Goal: Task Accomplishment & Management: Use online tool/utility

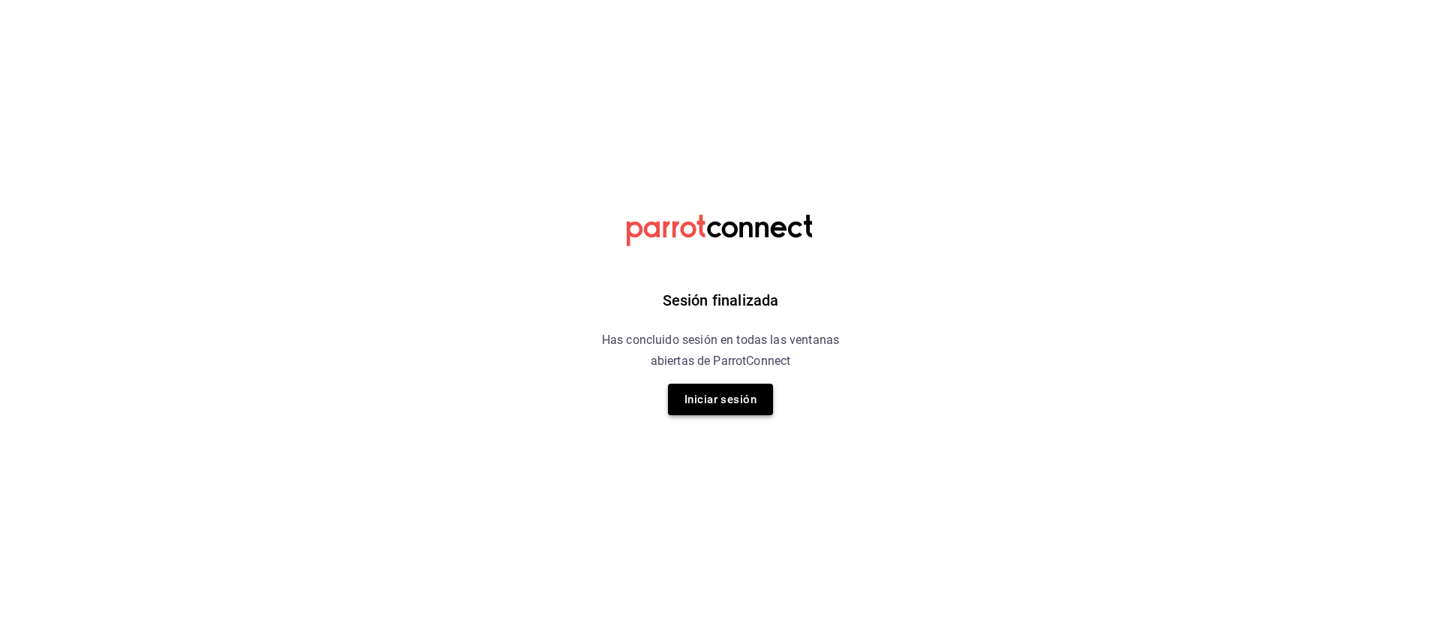
click at [739, 405] on button "Iniciar sesión" at bounding box center [720, 400] width 105 height 32
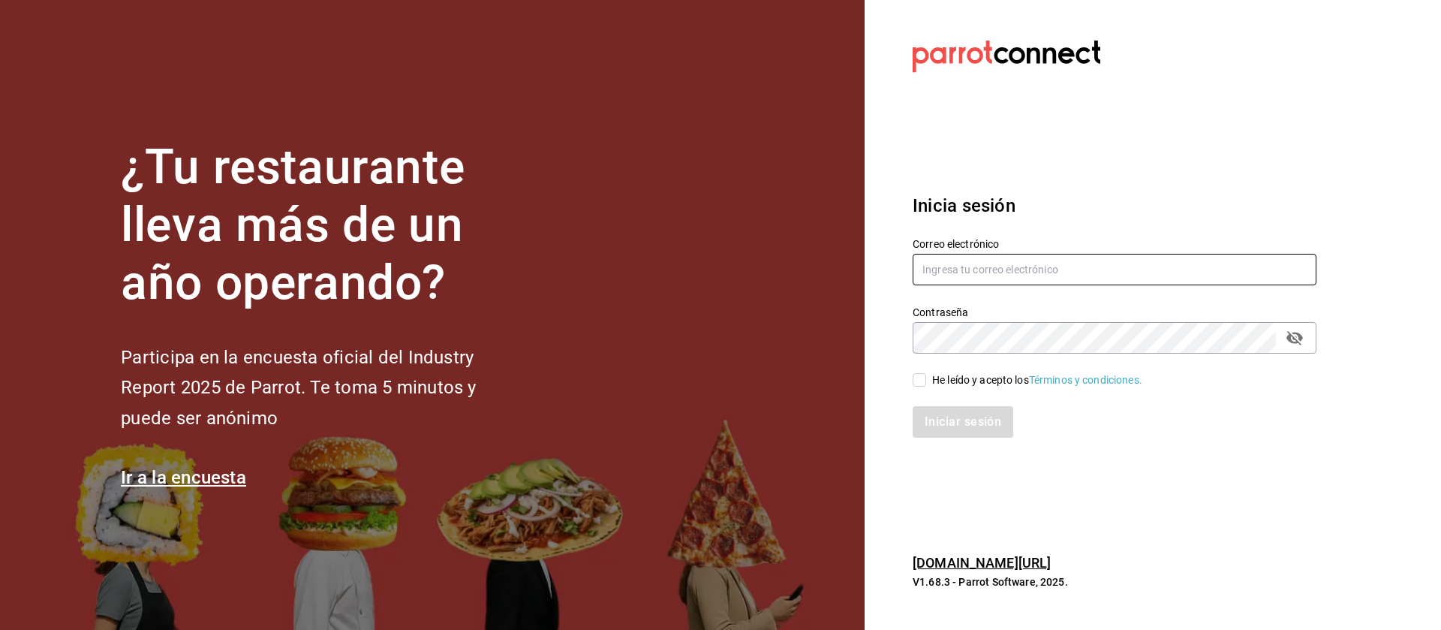
type input "david.qrda@gmail.com"
click at [924, 382] on input "He leído y acepto los Términos y condiciones." at bounding box center [920, 380] width 14 height 14
checkbox input "true"
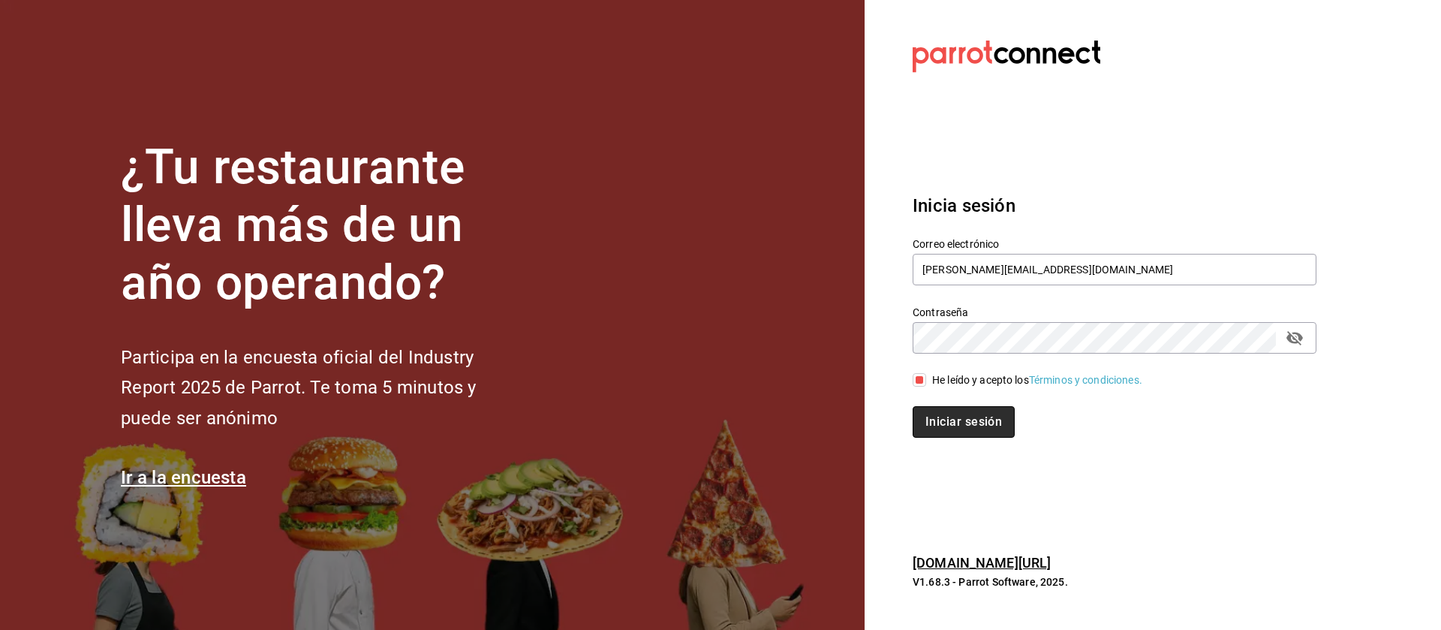
click at [953, 421] on button "Iniciar sesión" at bounding box center [964, 422] width 102 height 32
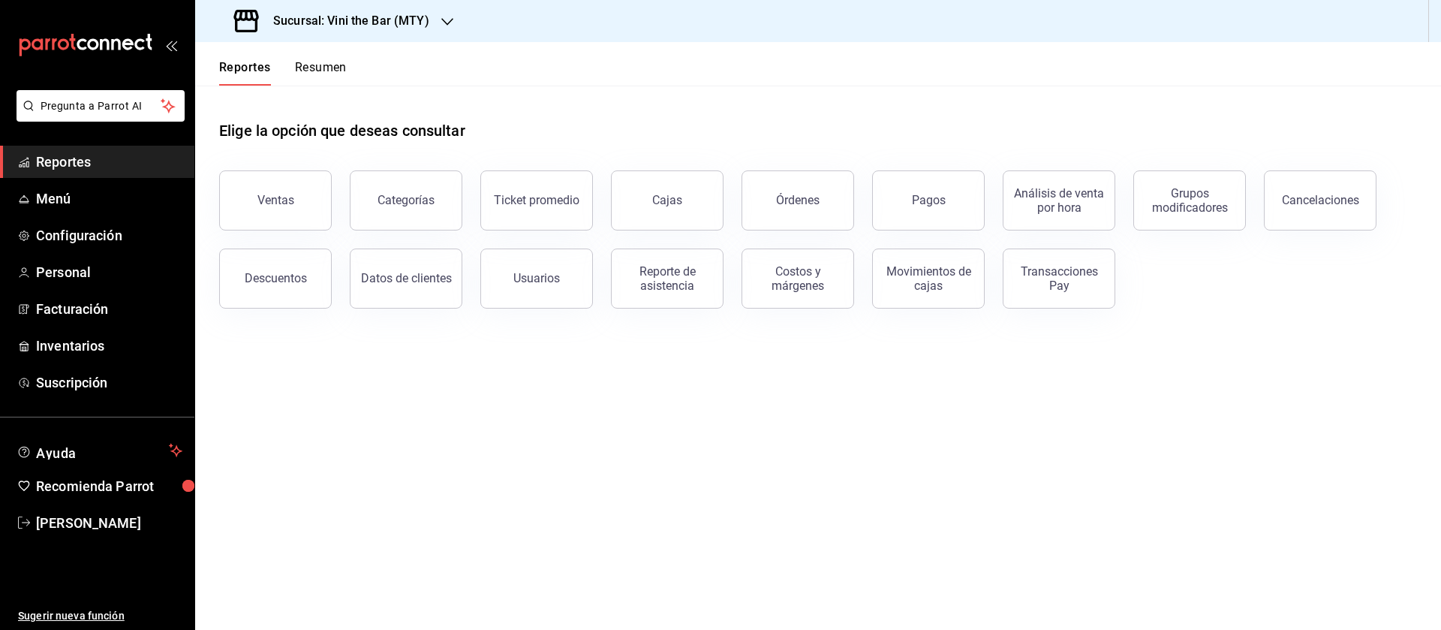
click at [392, 33] on div "Sucursal: Vini the Bar (MTY)" at bounding box center [333, 21] width 252 height 42
click at [367, 89] on div "Ajenjo Bar (Mty)" at bounding box center [307, 99] width 225 height 34
click at [115, 205] on span "Menú" at bounding box center [109, 198] width 146 height 20
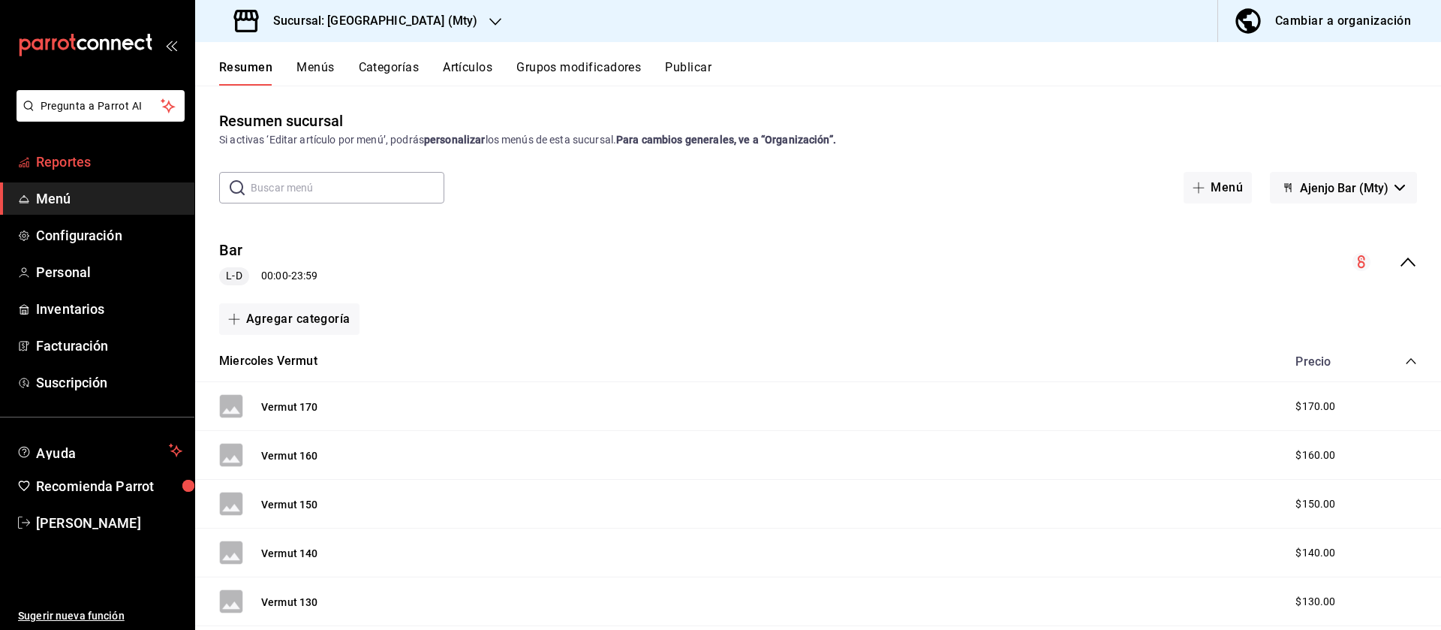
click at [109, 170] on span "Reportes" at bounding box center [109, 162] width 146 height 20
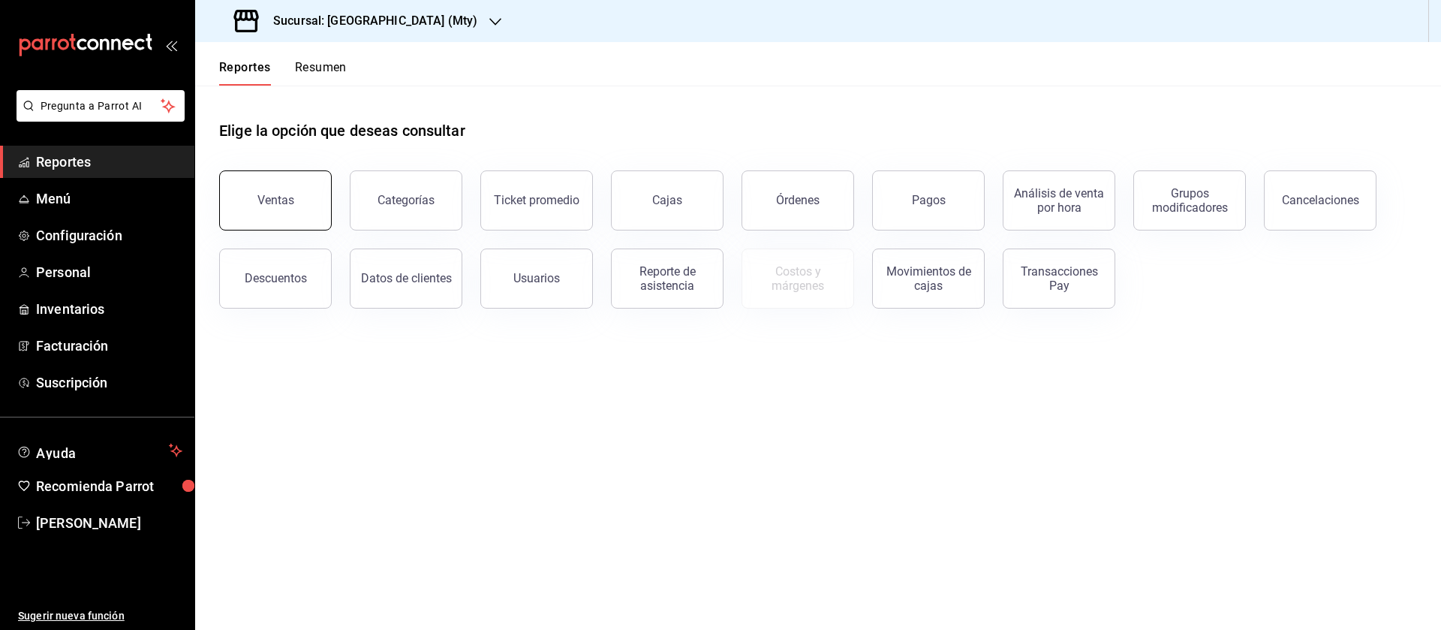
click at [294, 197] on button "Ventas" at bounding box center [275, 200] width 113 height 60
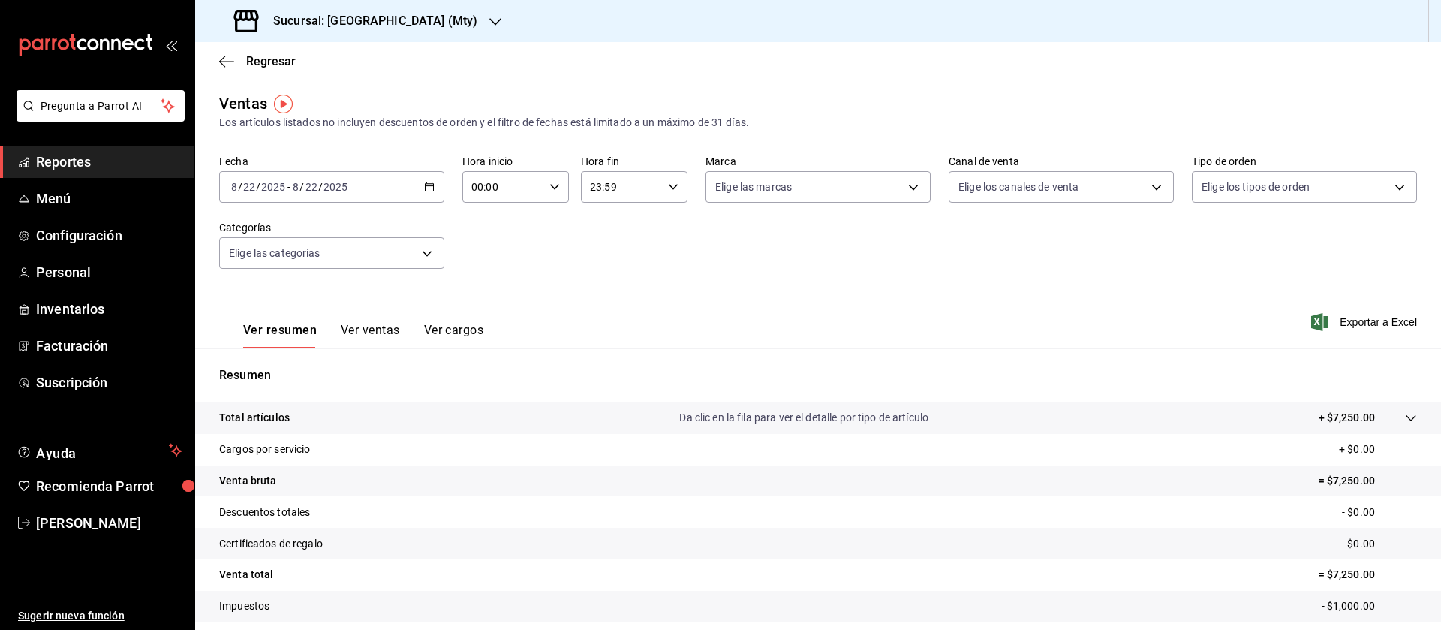
click at [415, 178] on div "[DATE] [DATE] - [DATE] [DATE]" at bounding box center [331, 187] width 225 height 32
click at [309, 352] on li "Rango de fechas" at bounding box center [290, 368] width 140 height 34
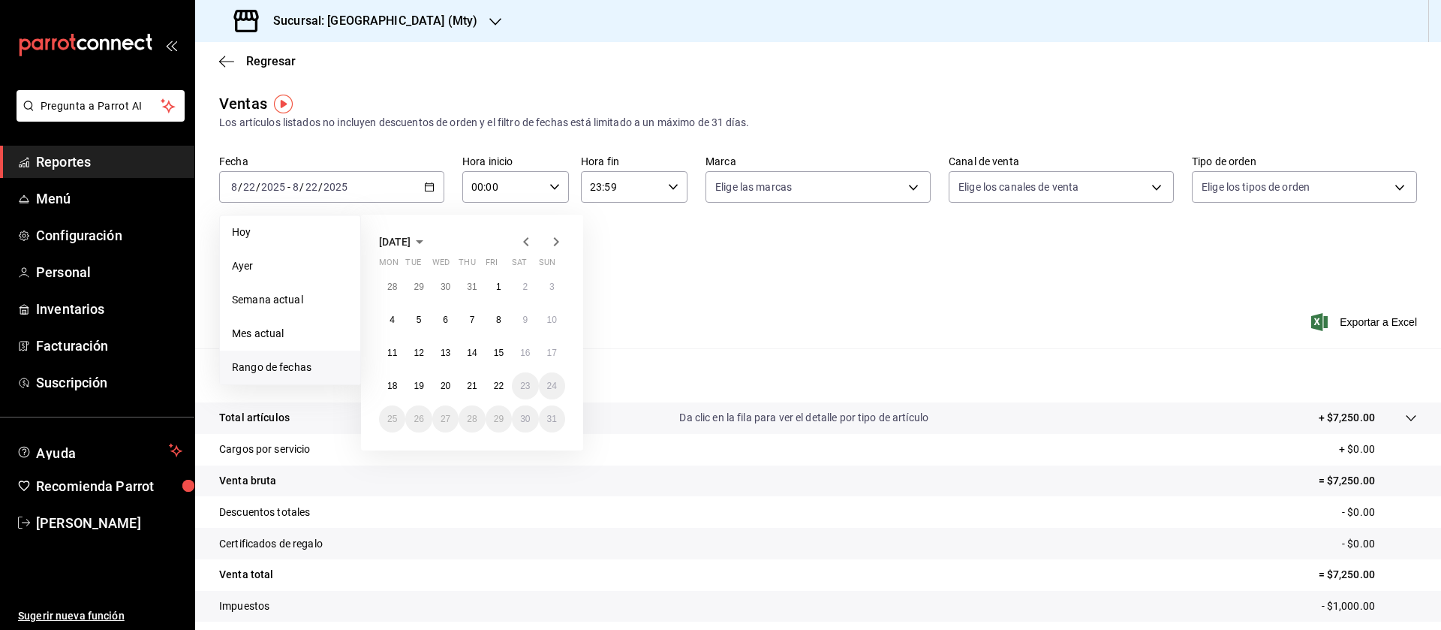
click at [525, 237] on icon "button" at bounding box center [526, 242] width 18 height 18
click at [390, 453] on abbr "30" at bounding box center [392, 452] width 10 height 11
click at [543, 447] on button "6" at bounding box center [552, 451] width 26 height 27
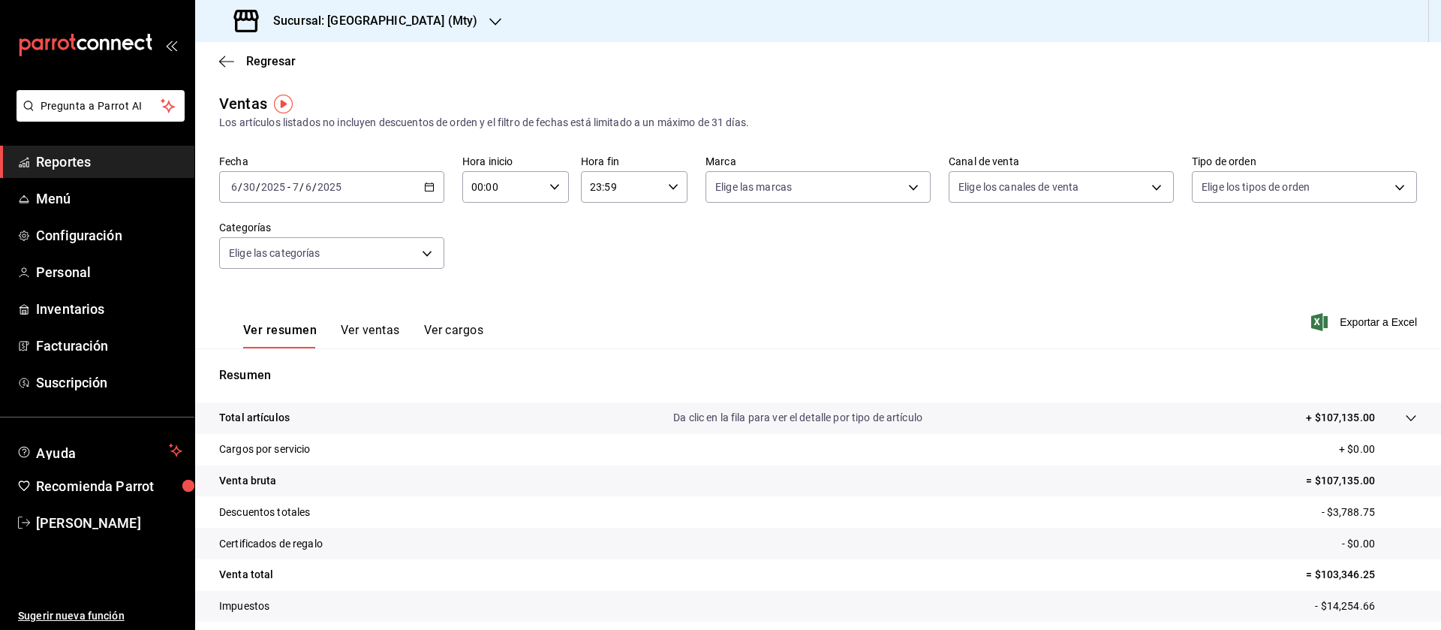
click at [372, 333] on button "Ver ventas" at bounding box center [370, 336] width 59 height 26
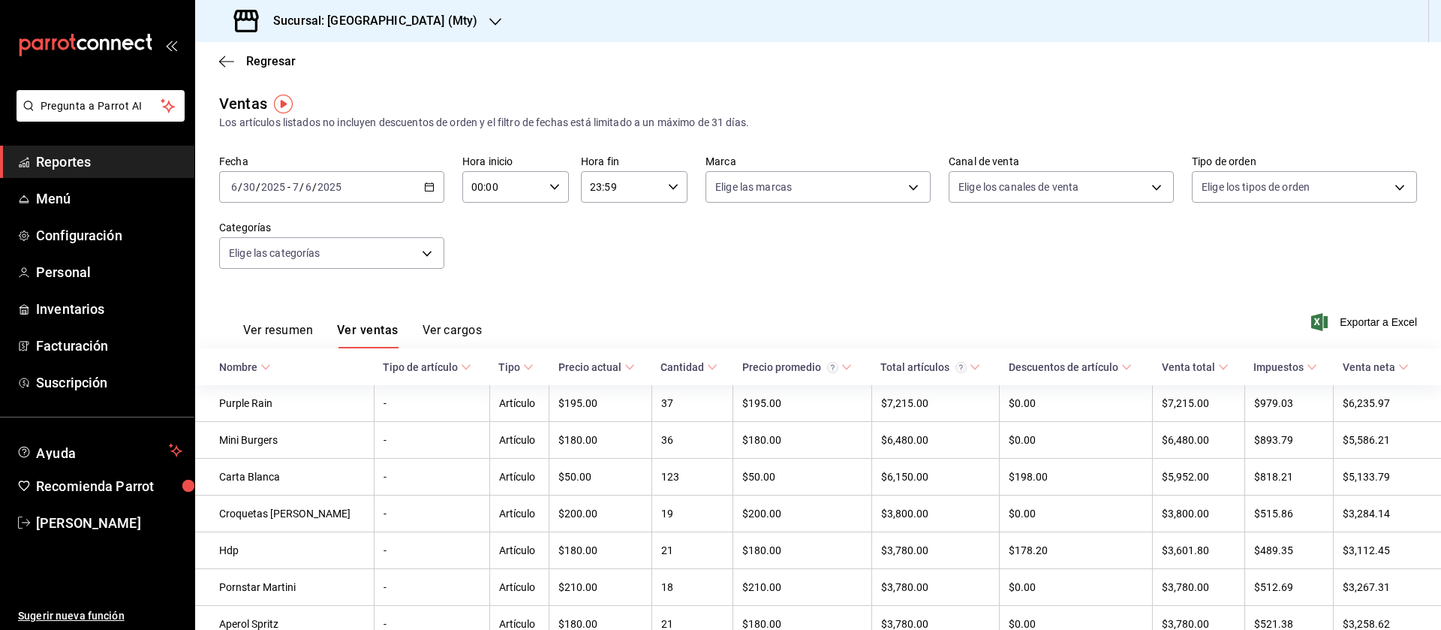
click at [293, 332] on button "Ver resumen" at bounding box center [278, 336] width 70 height 26
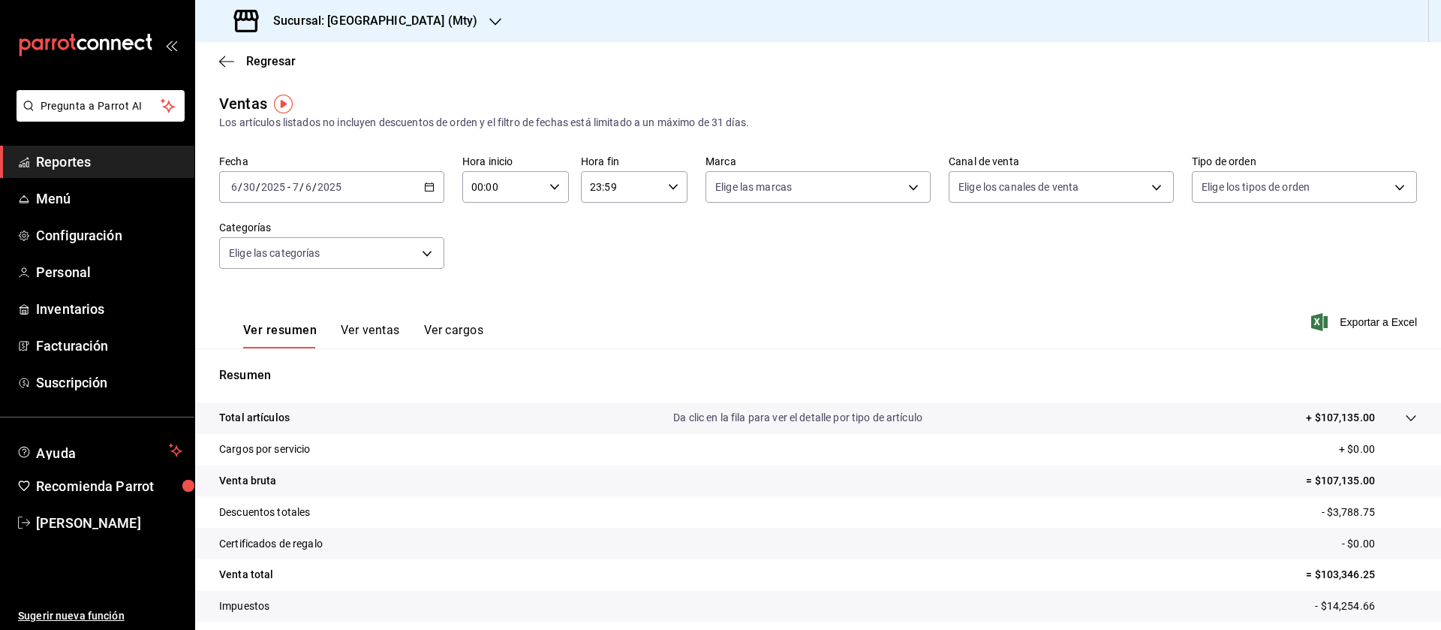
click at [412, 191] on div "[DATE] [DATE] - [DATE] [DATE]" at bounding box center [331, 187] width 225 height 32
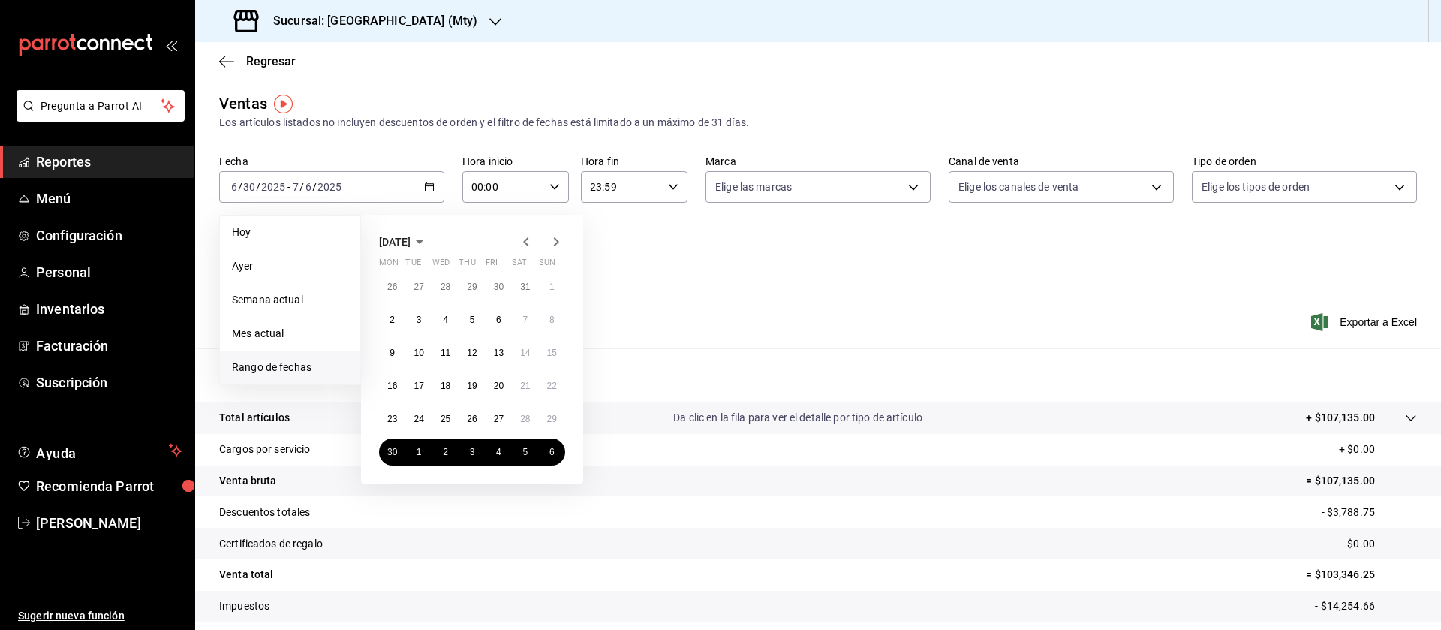
click at [567, 251] on div "[DATE] Mon Tue Wed Thu Fri Sat Sun 26 27 28 29 30 31 1 2 3 4 5 6 7 8 9 10 11 12…" at bounding box center [472, 349] width 222 height 269
click at [563, 245] on icon "button" at bounding box center [556, 242] width 18 height 18
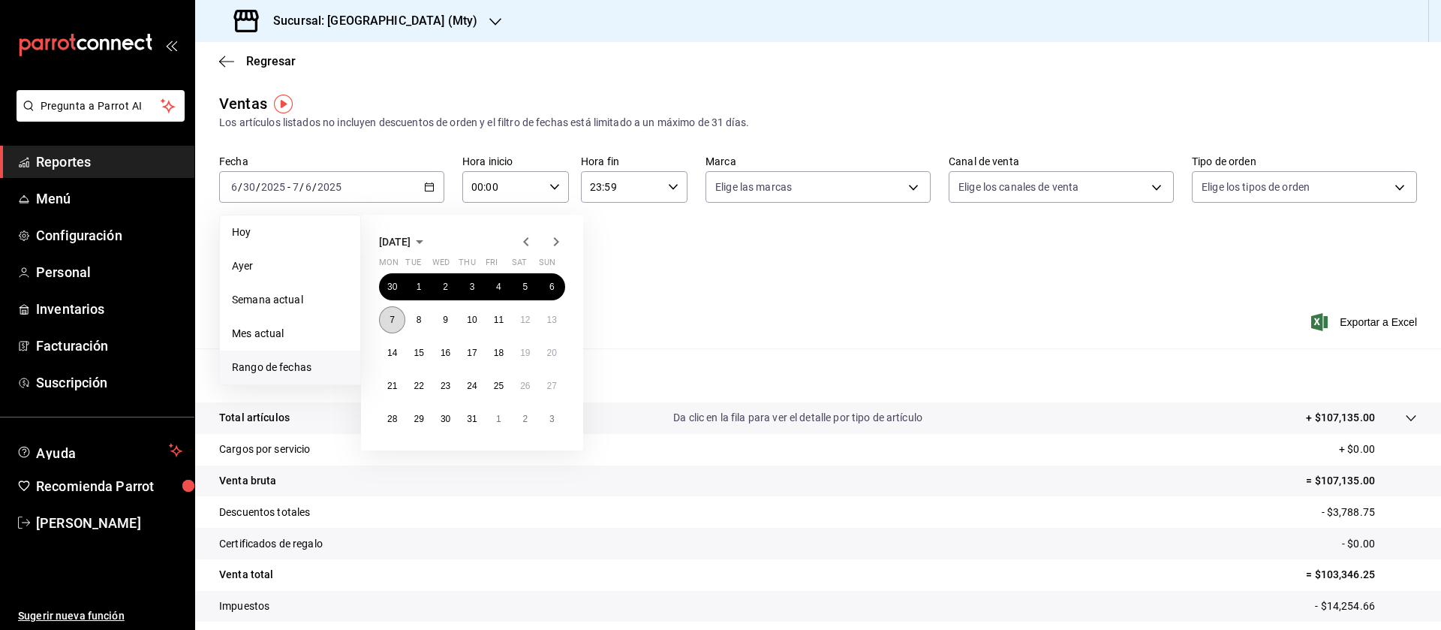
click at [394, 316] on abbr "7" at bounding box center [392, 320] width 5 height 11
click at [548, 318] on abbr "13" at bounding box center [552, 320] width 10 height 11
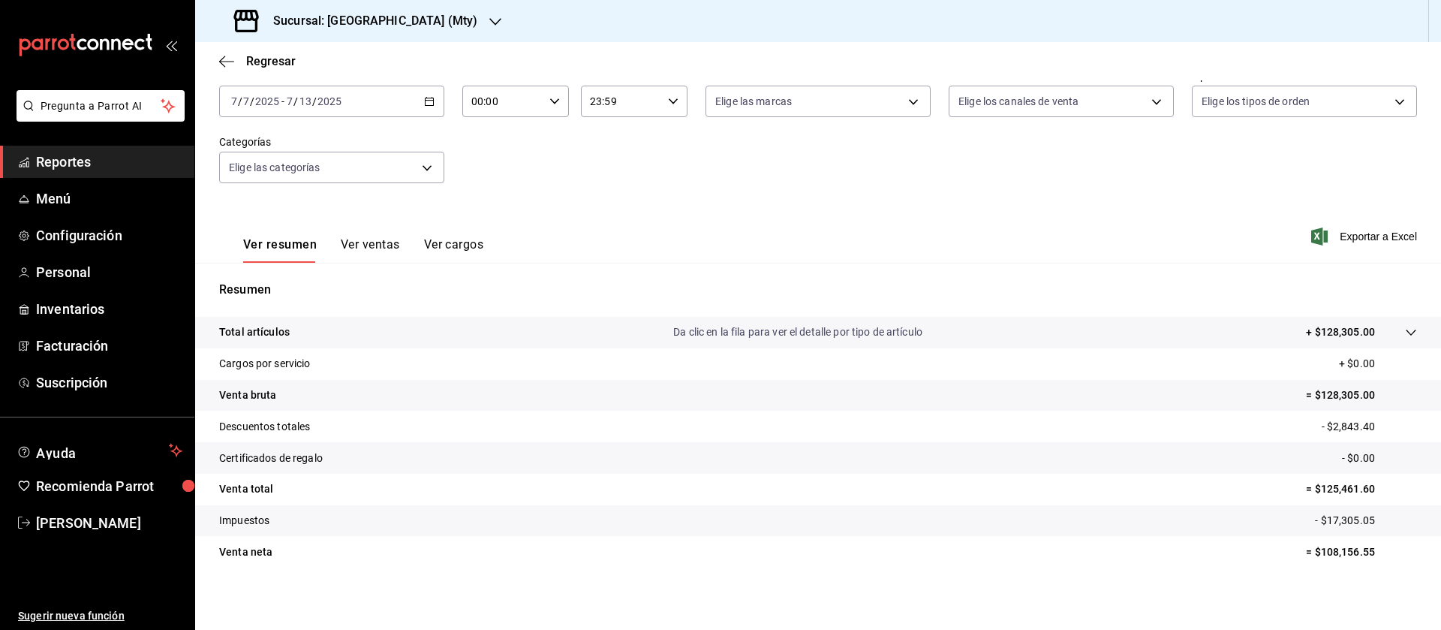
scroll to position [89, 0]
click at [414, 103] on div "[DATE] [DATE] - [DATE] [DATE]" at bounding box center [331, 98] width 225 height 32
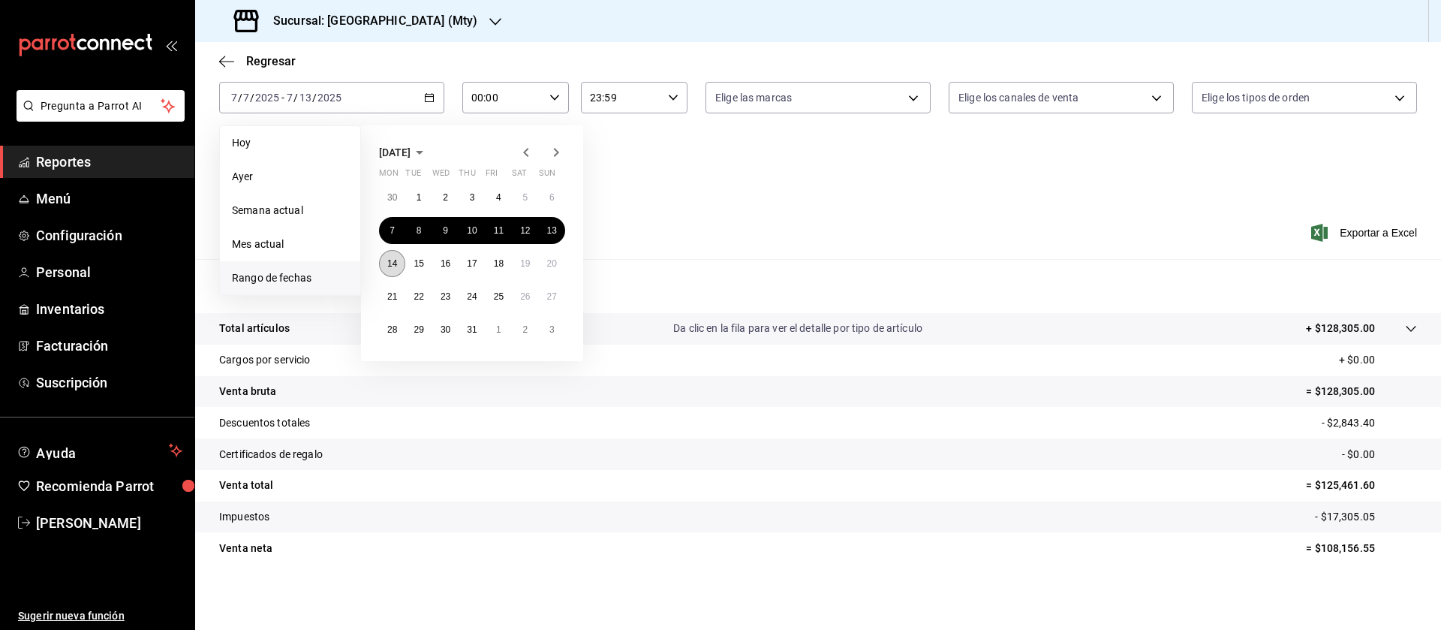
click at [400, 259] on button "14" at bounding box center [392, 263] width 26 height 27
click at [547, 265] on abbr "20" at bounding box center [552, 263] width 10 height 11
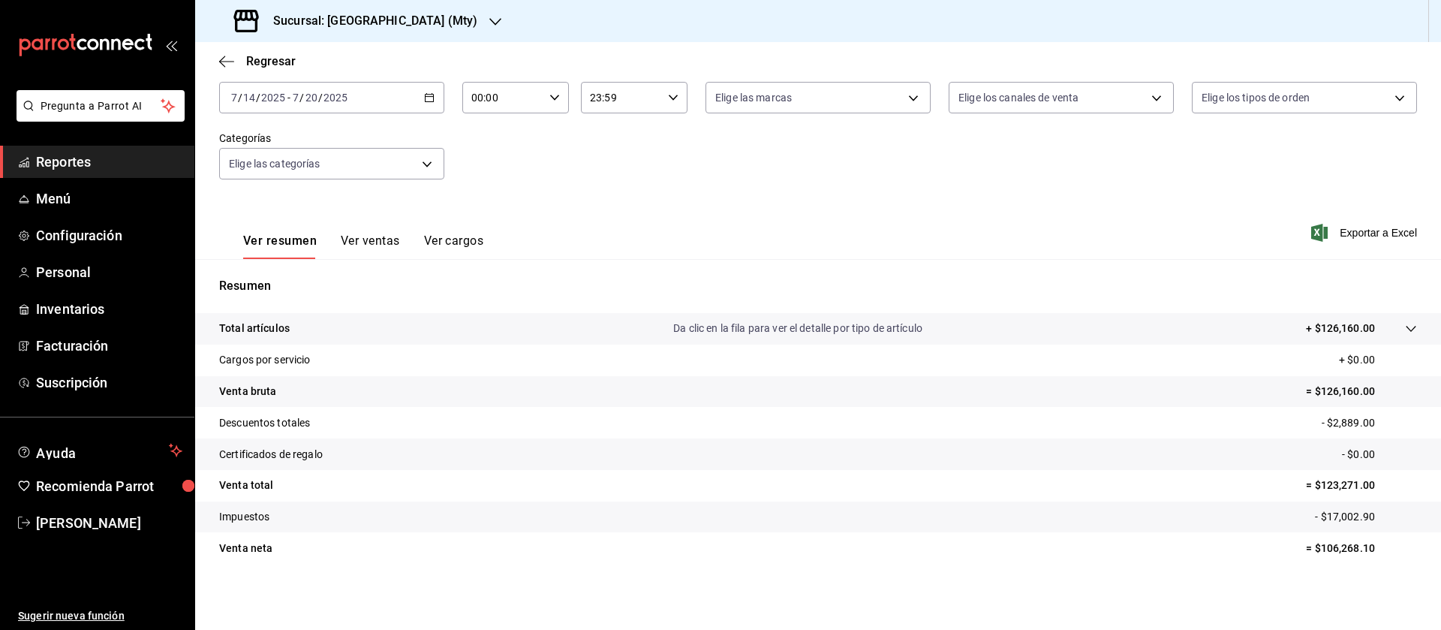
click at [381, 105] on div "[DATE] [DATE] - [DATE] [DATE]" at bounding box center [331, 98] width 225 height 32
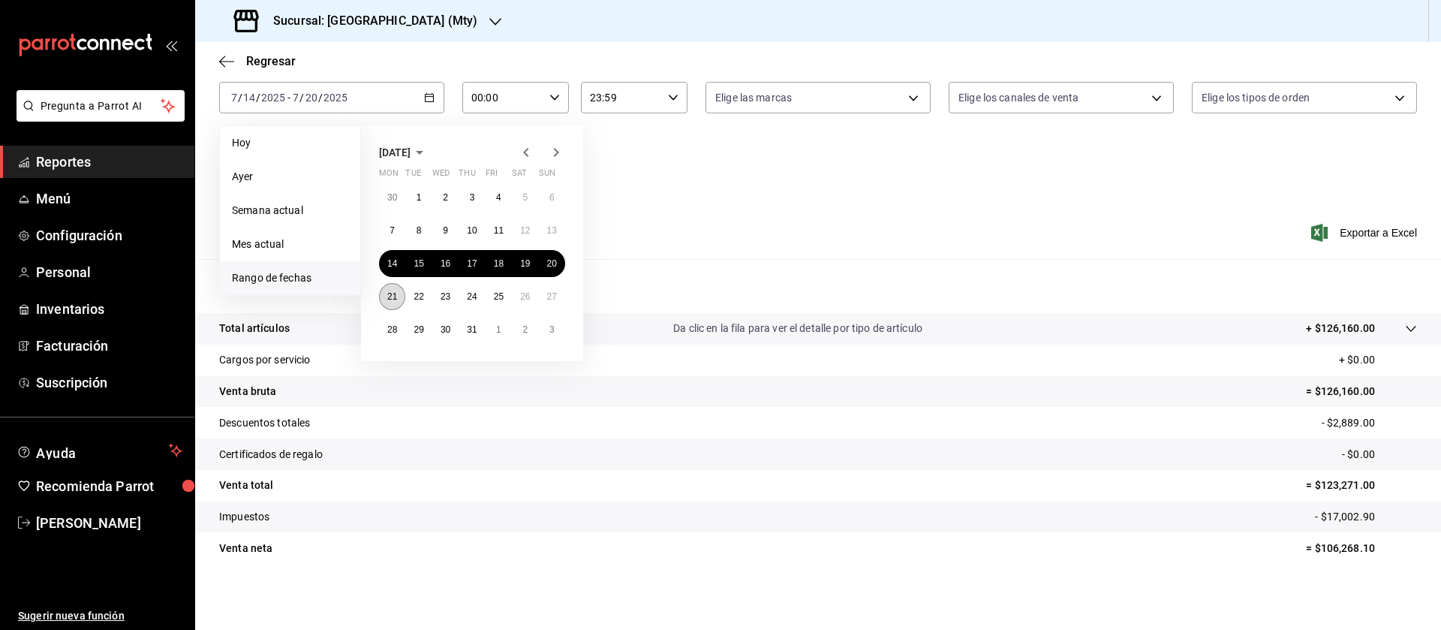
click at [401, 296] on button "21" at bounding box center [392, 296] width 26 height 27
click at [558, 299] on button "27" at bounding box center [552, 296] width 26 height 27
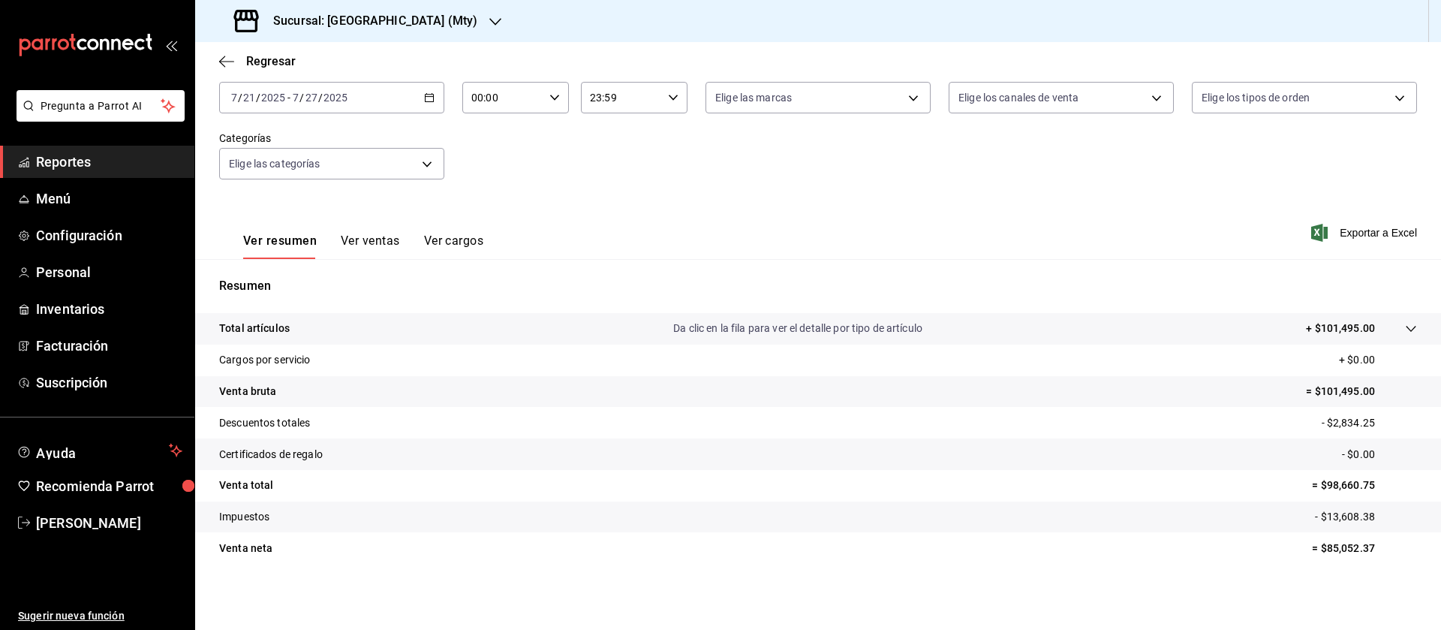
click at [399, 92] on div "[DATE] [DATE] - [DATE] [DATE]" at bounding box center [331, 98] width 225 height 32
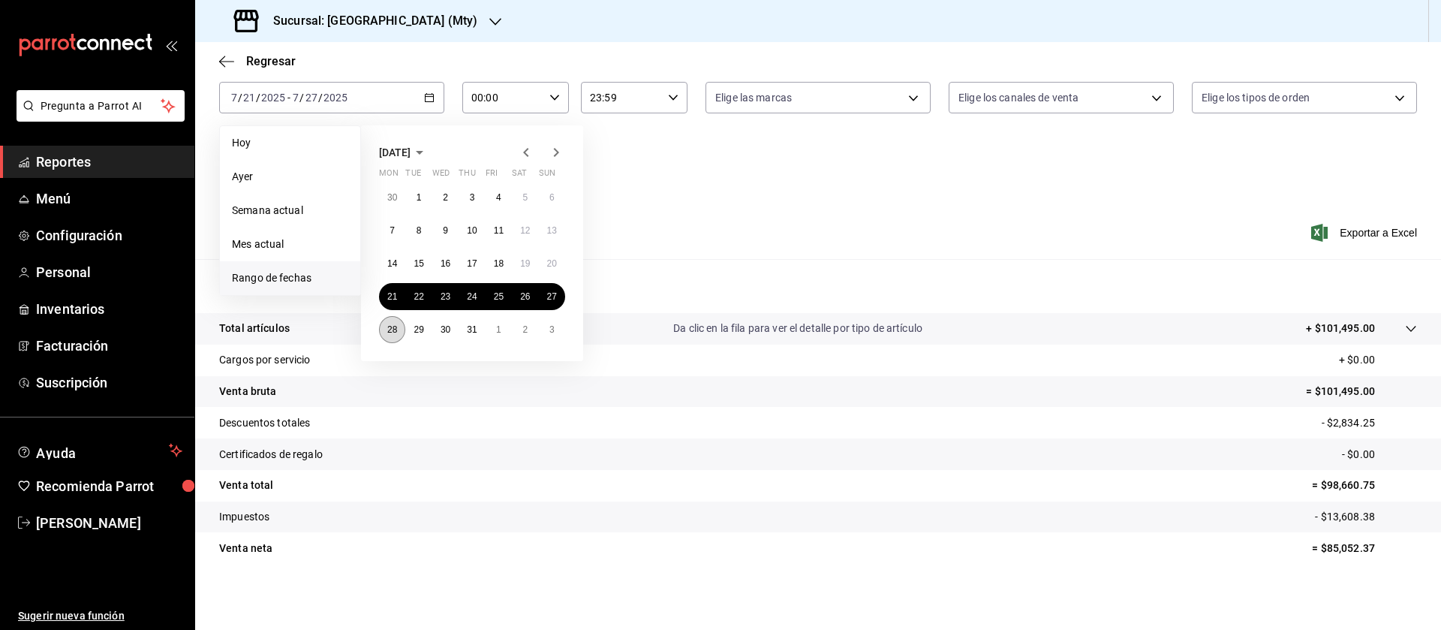
click at [386, 327] on button "28" at bounding box center [392, 329] width 26 height 27
click at [548, 331] on button "3" at bounding box center [552, 329] width 26 height 27
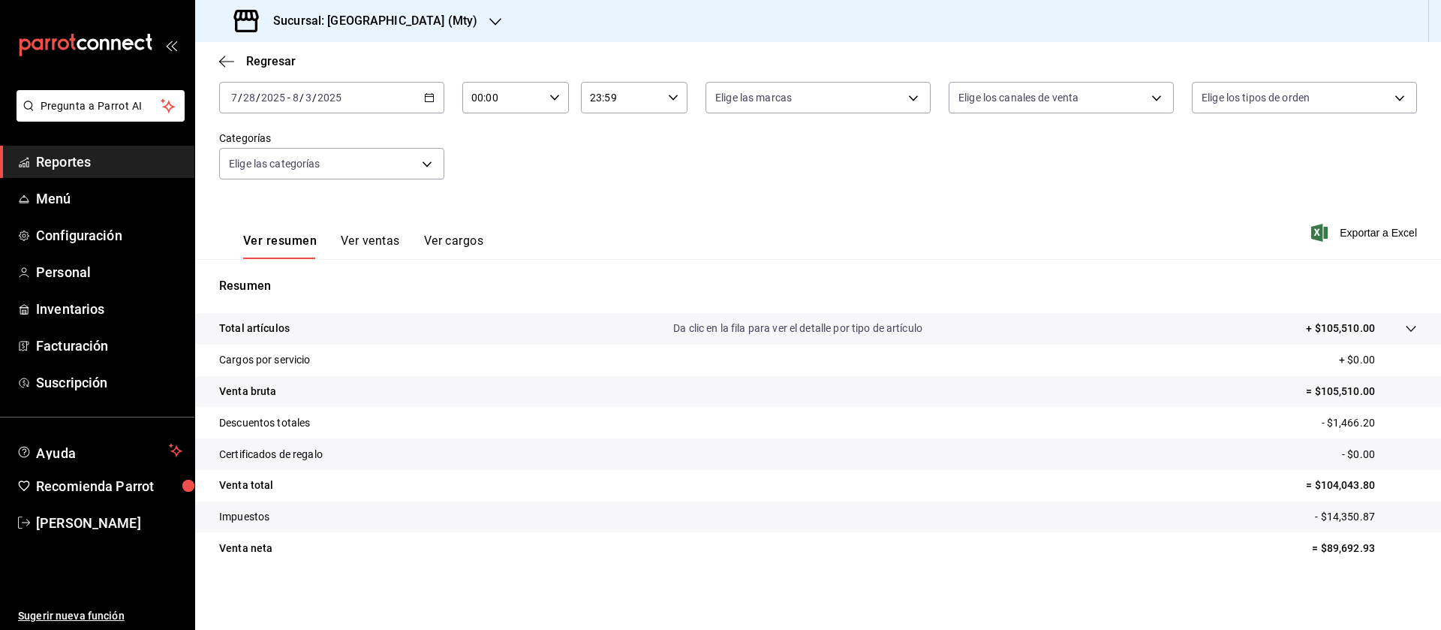
click at [395, 96] on div "[DATE] [DATE] - [DATE] [DATE]" at bounding box center [331, 98] width 225 height 32
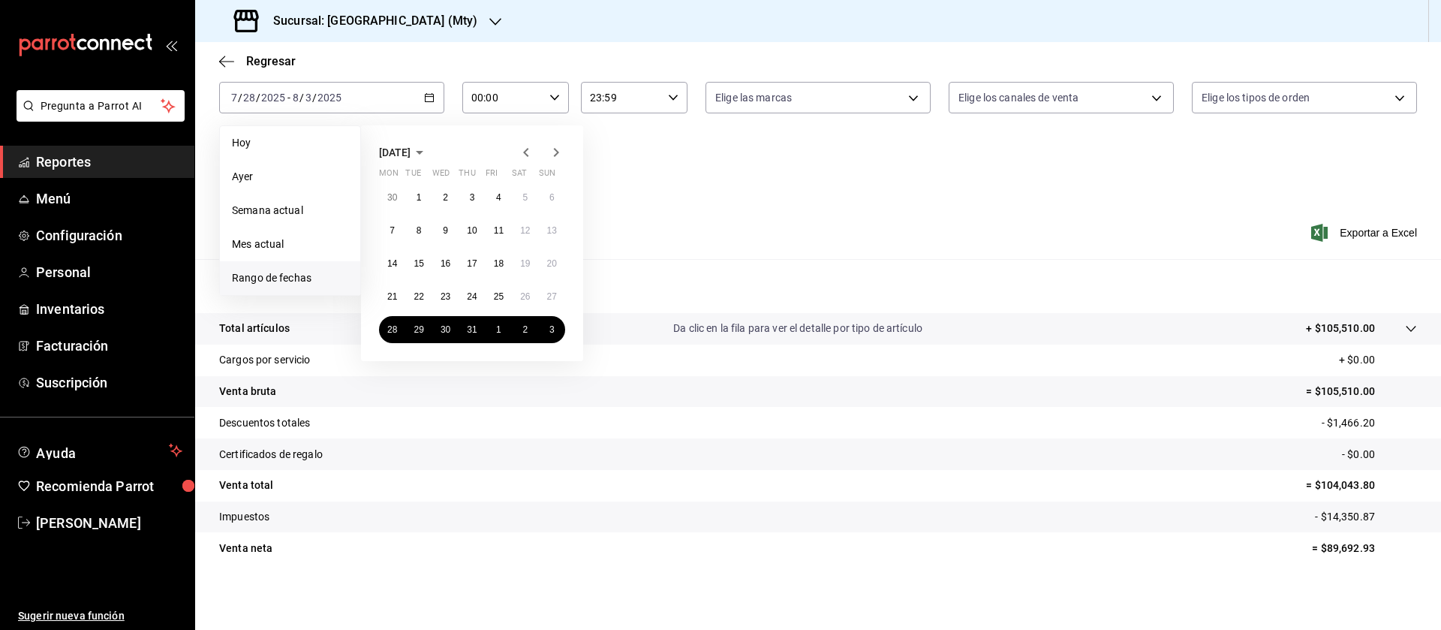
click at [559, 153] on icon "button" at bounding box center [556, 152] width 18 height 18
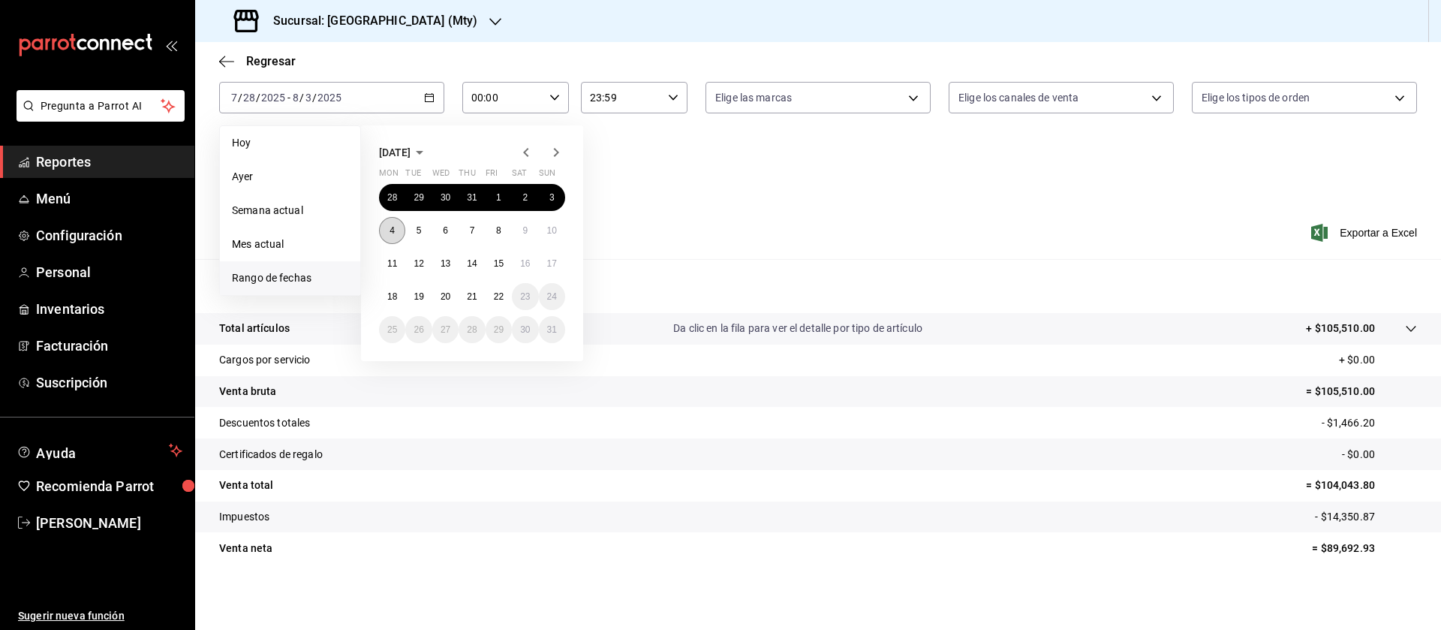
click at [391, 228] on abbr "4" at bounding box center [392, 230] width 5 height 11
click at [551, 236] on button "10" at bounding box center [552, 230] width 26 height 27
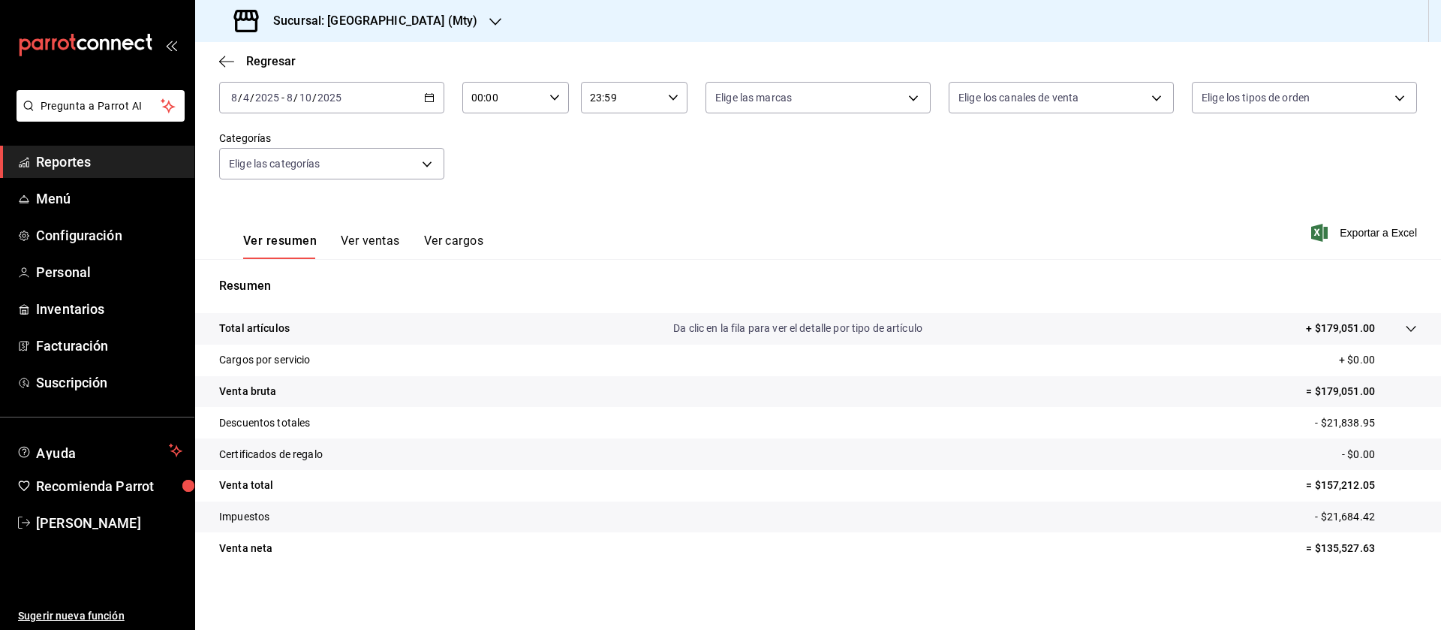
click at [718, 220] on div "Ver resumen Ver ventas Ver cargos Exportar a Excel" at bounding box center [818, 228] width 1246 height 62
click at [390, 88] on div "[DATE] [DATE] - [DATE] [DATE]" at bounding box center [331, 98] width 225 height 32
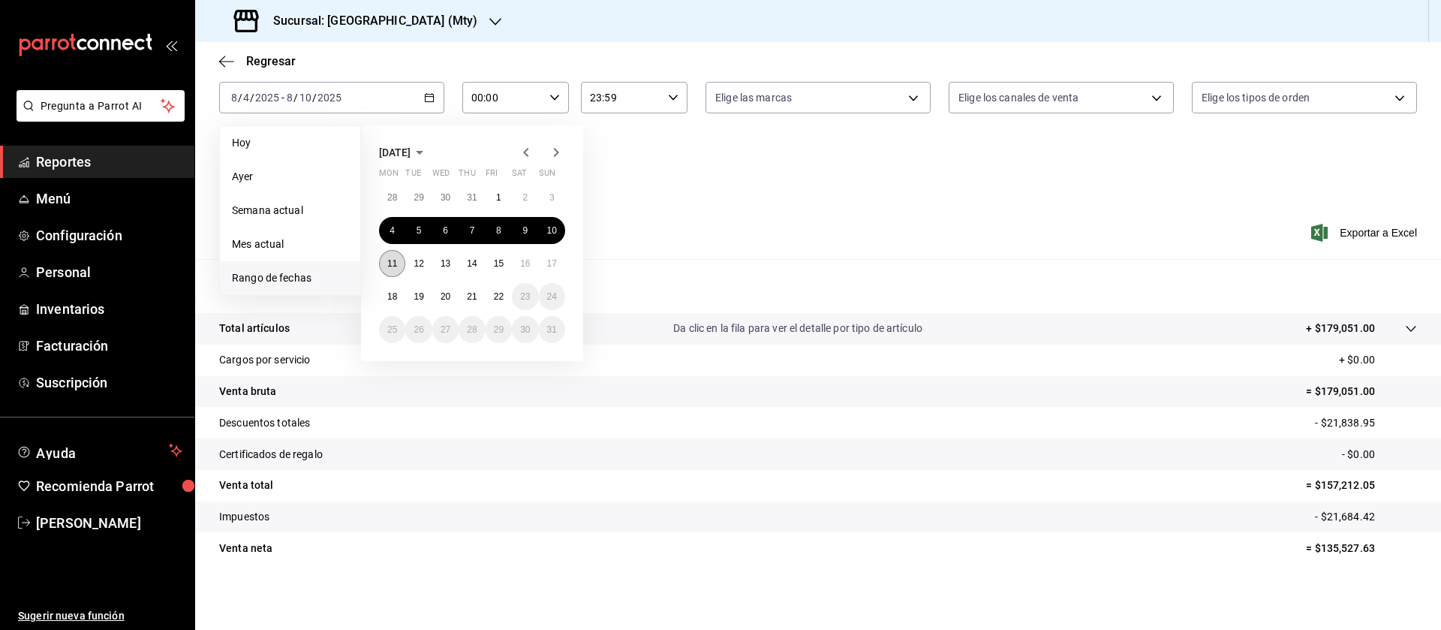
click at [393, 260] on abbr "11" at bounding box center [392, 263] width 10 height 11
click at [552, 261] on abbr "17" at bounding box center [552, 263] width 10 height 11
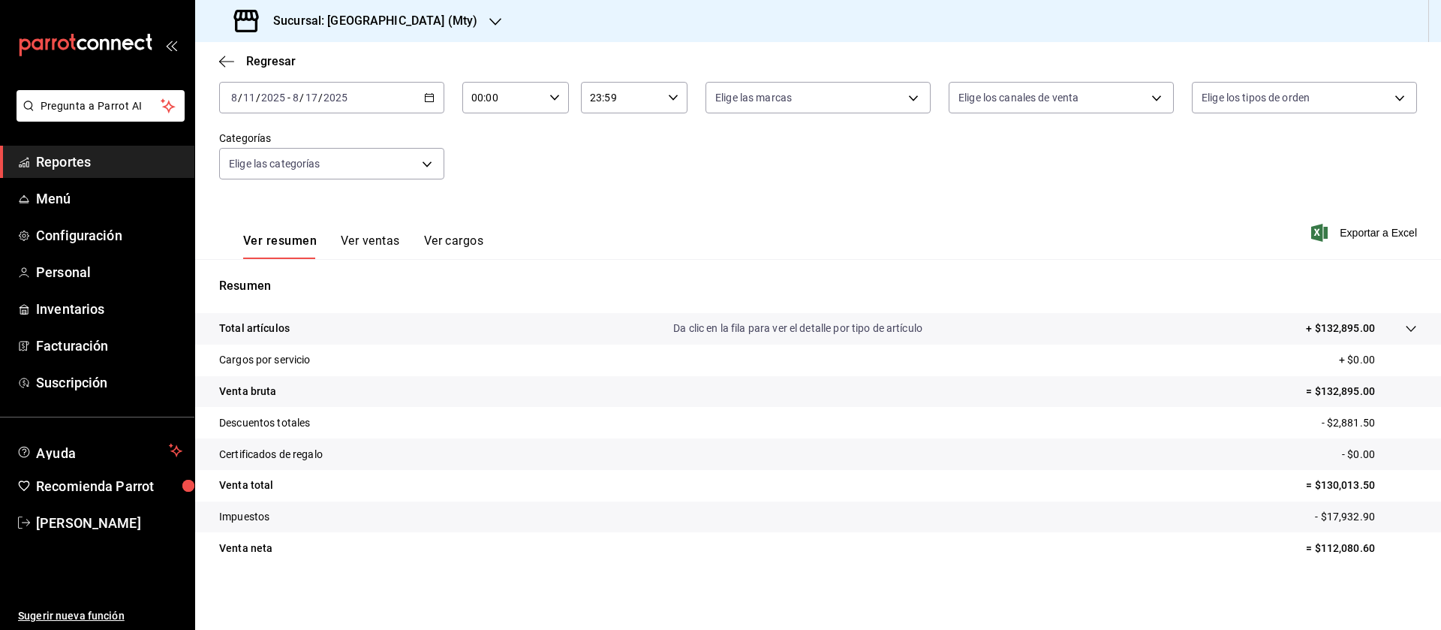
click at [402, 99] on div "[DATE] [DATE] - [DATE] [DATE]" at bounding box center [331, 98] width 225 height 32
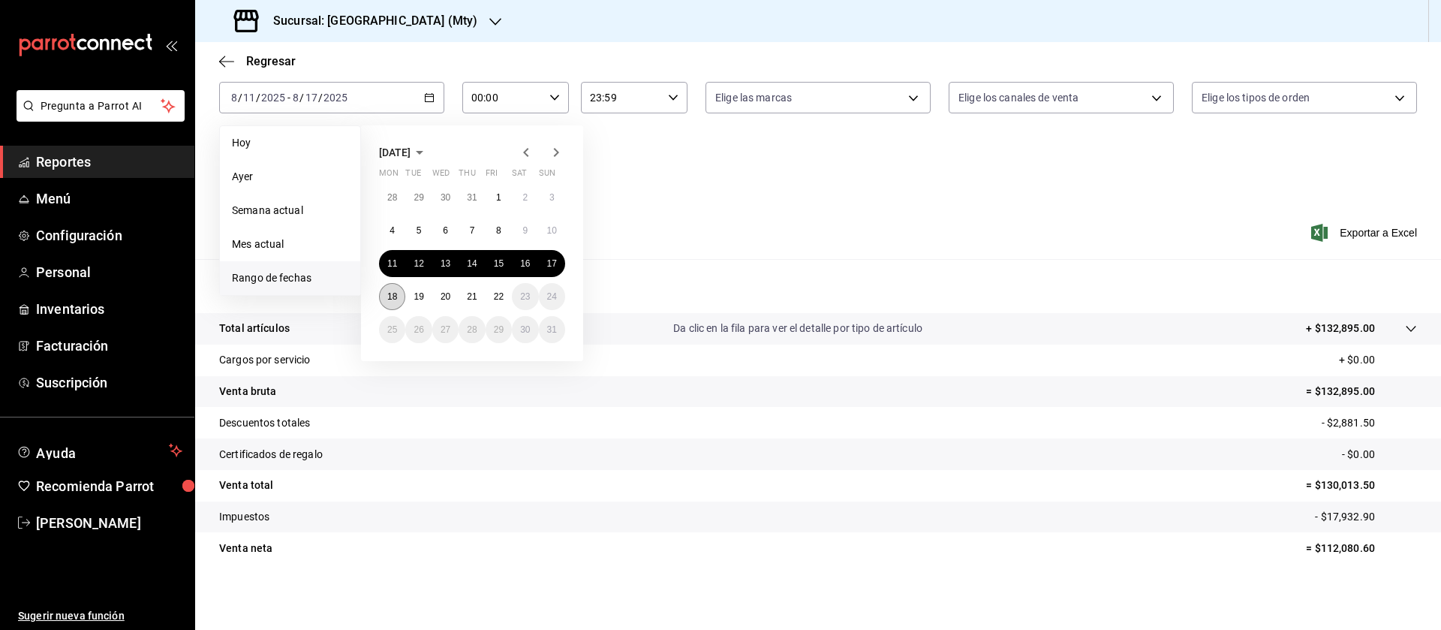
click at [387, 291] on abbr "18" at bounding box center [392, 296] width 10 height 11
click at [480, 294] on button "21" at bounding box center [472, 296] width 26 height 27
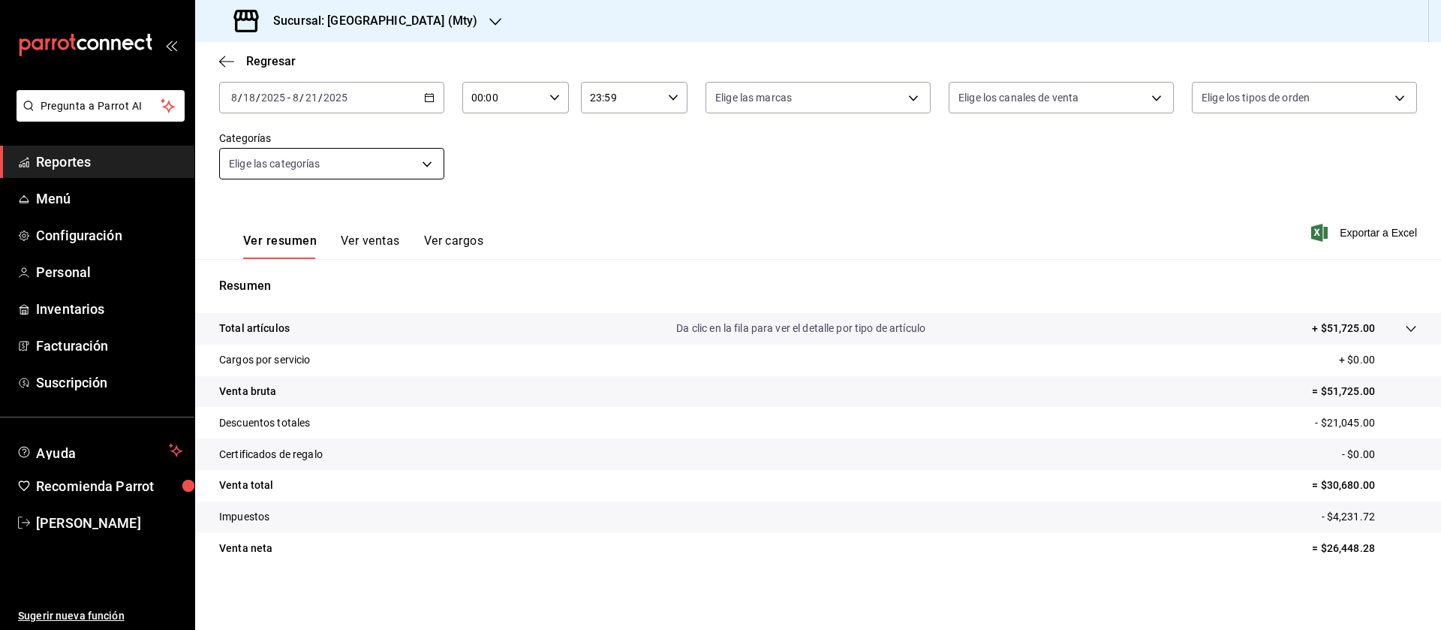
click at [384, 156] on body "Pregunta a Parrot AI Reportes Menú Configuración Personal Inventarios Facturaci…" at bounding box center [720, 315] width 1441 height 630
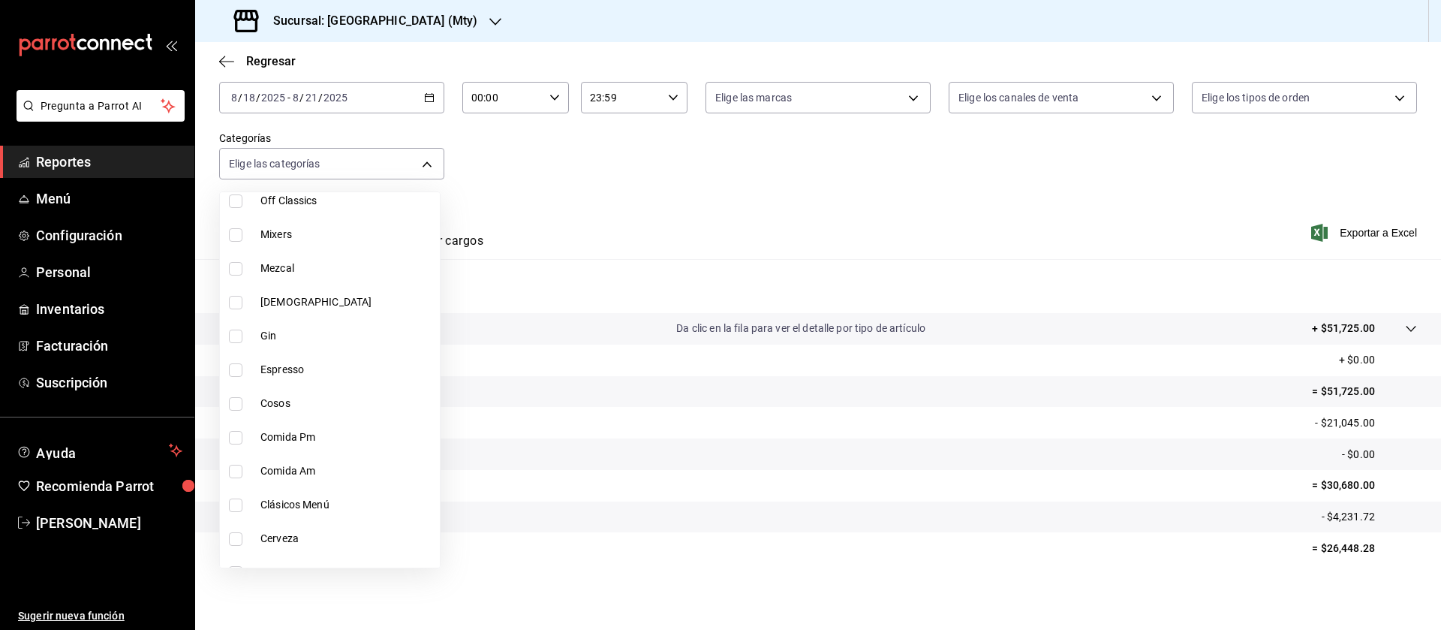
scroll to position [805, 0]
click at [342, 435] on span "Comida Pm" at bounding box center [346, 436] width 173 height 16
type input "89a5ac33-5c83-4df1-8d89-ed18e232bb5b"
checkbox input "true"
click at [617, 200] on div at bounding box center [720, 315] width 1441 height 630
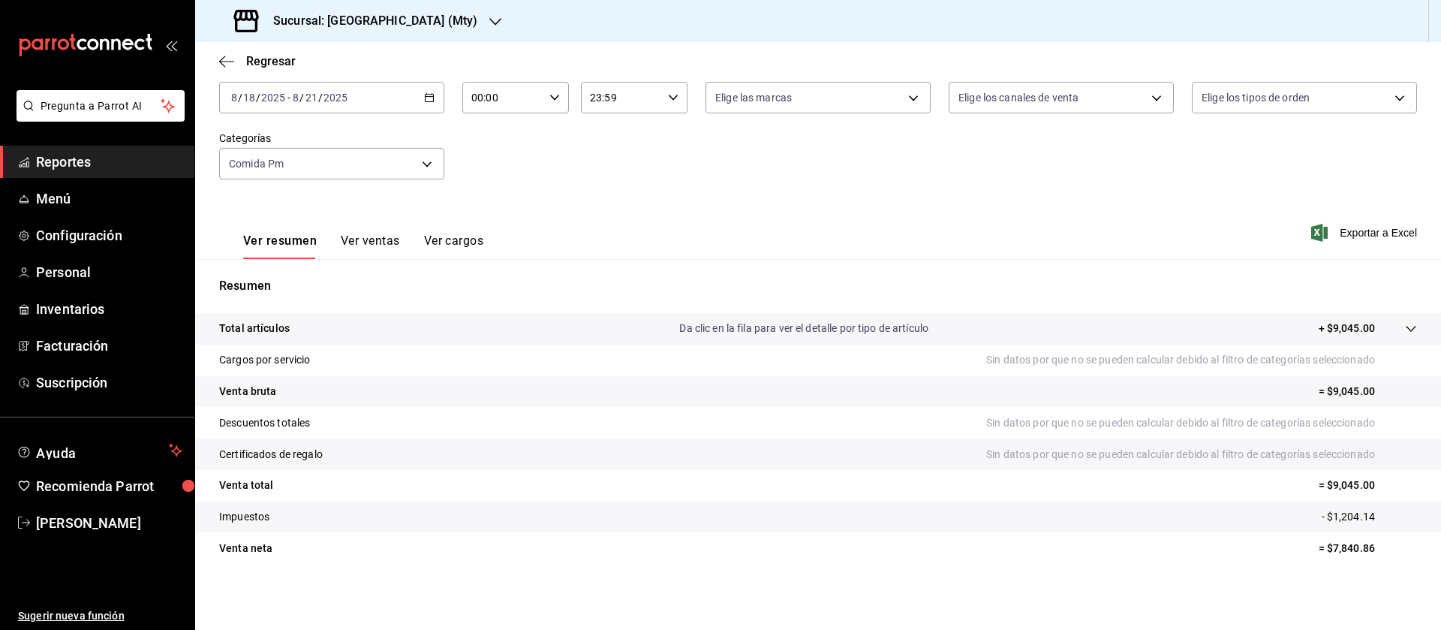
click at [333, 92] on input "2025" at bounding box center [336, 98] width 26 height 12
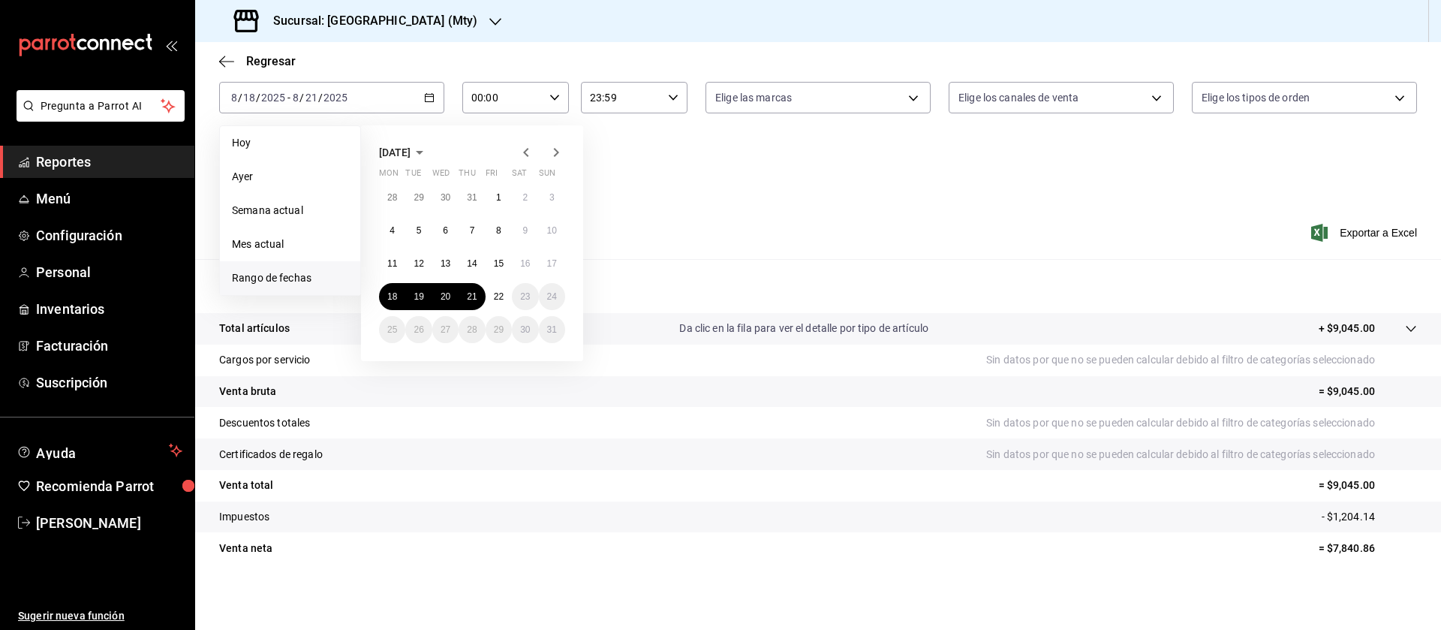
click at [531, 152] on icon "button" at bounding box center [526, 152] width 18 height 18
click at [577, 152] on div "[DATE] Mon Tue Wed Thu Fri Sat Sun 31 1 2 3 4 5 6 7 8 9 10 11 12 13 14 15 16 17…" at bounding box center [472, 243] width 222 height 236
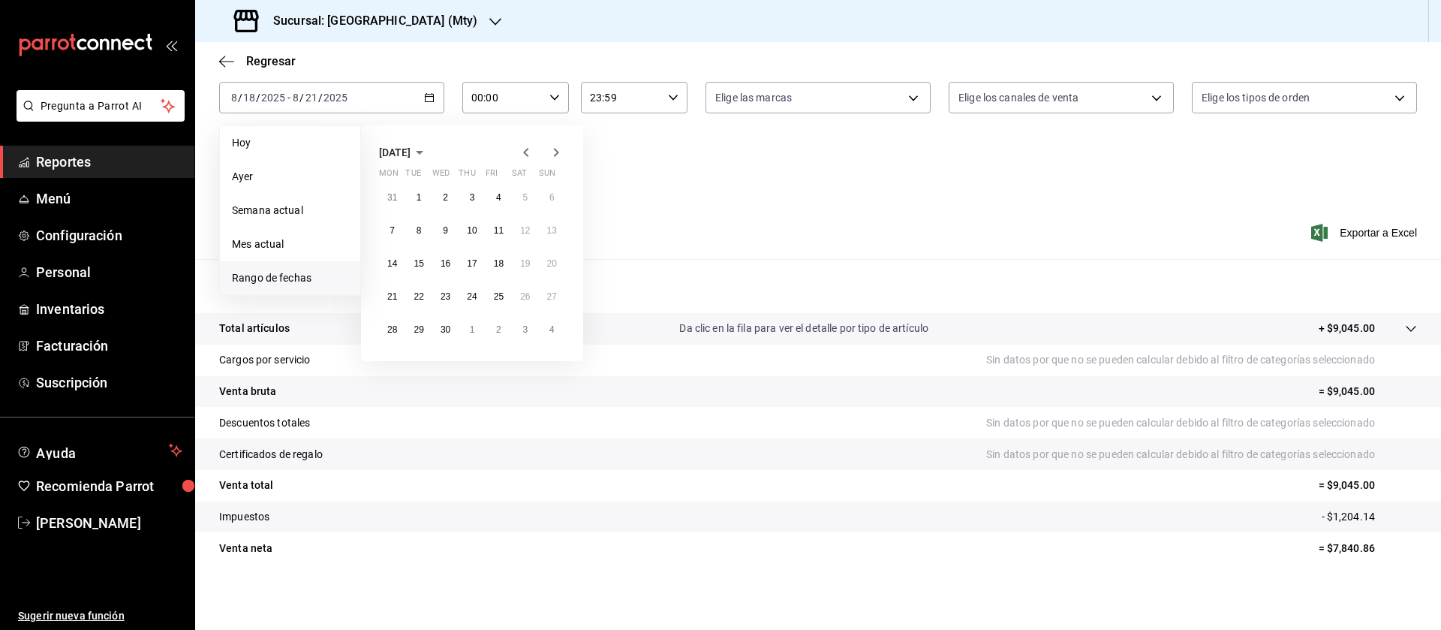
click at [562, 153] on icon "button" at bounding box center [556, 152] width 18 height 18
click at [561, 152] on icon "button" at bounding box center [556, 152] width 18 height 18
click at [388, 361] on abbr "30" at bounding box center [392, 362] width 10 height 11
click at [552, 360] on abbr "6" at bounding box center [551, 362] width 5 height 11
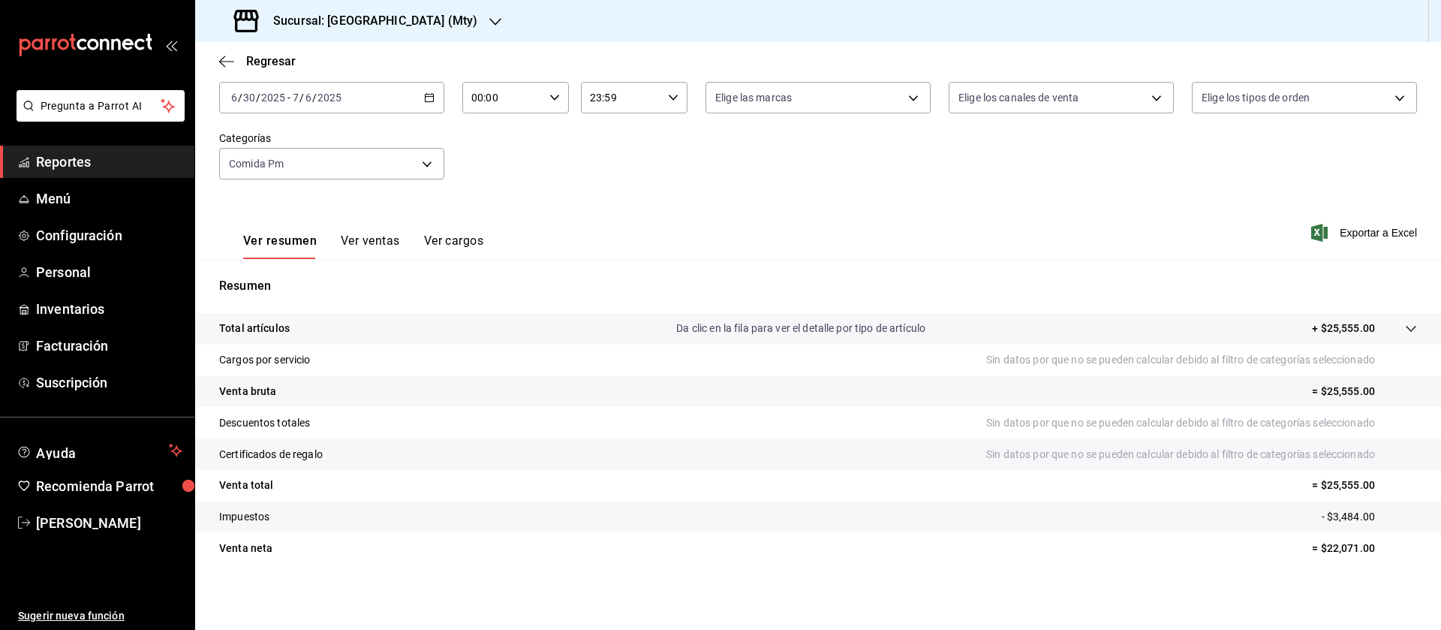
click at [419, 87] on div "[DATE] [DATE] - [DATE] [DATE]" at bounding box center [331, 98] width 225 height 32
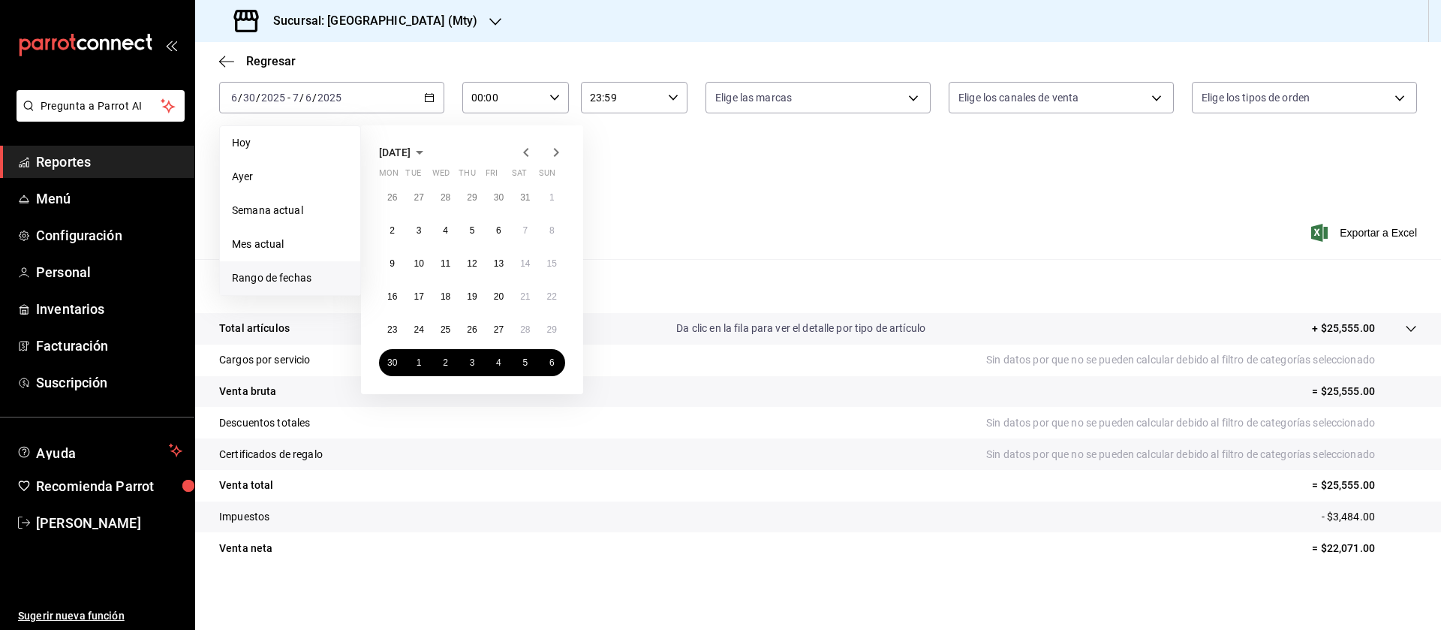
click at [555, 152] on icon "button" at bounding box center [556, 152] width 18 height 18
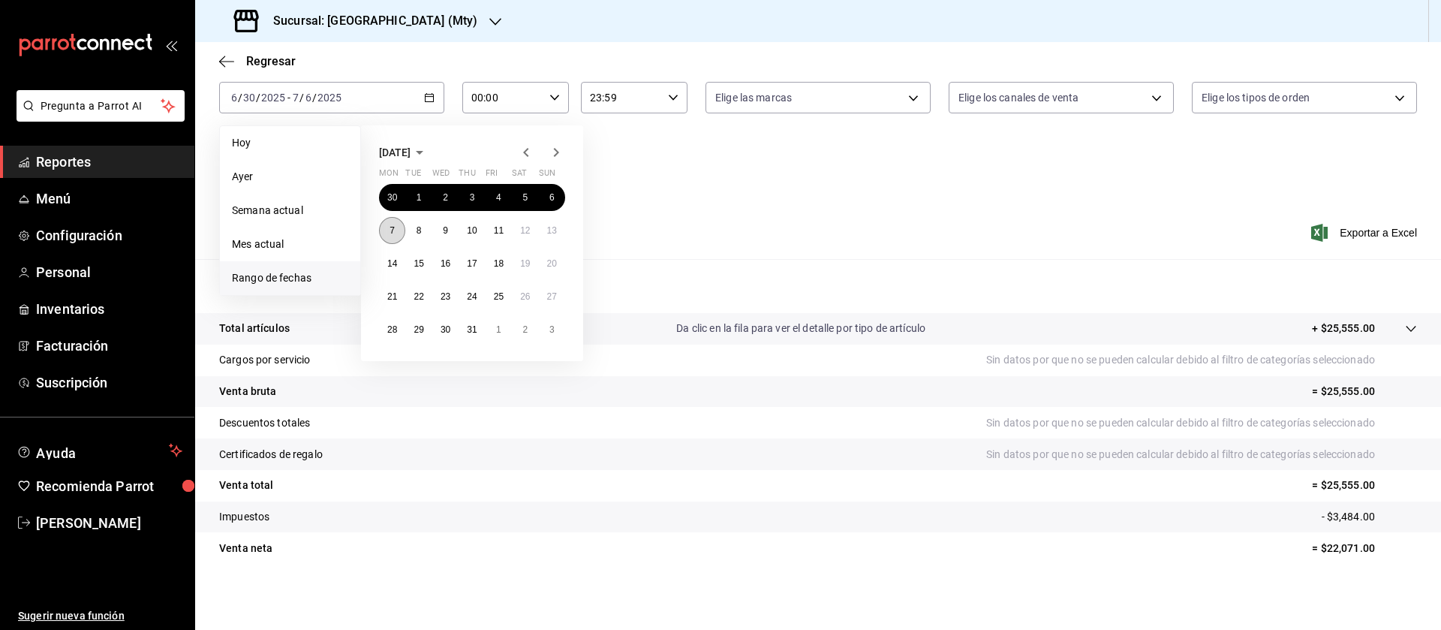
click at [396, 225] on button "7" at bounding box center [392, 230] width 26 height 27
click at [549, 229] on abbr "13" at bounding box center [552, 230] width 10 height 11
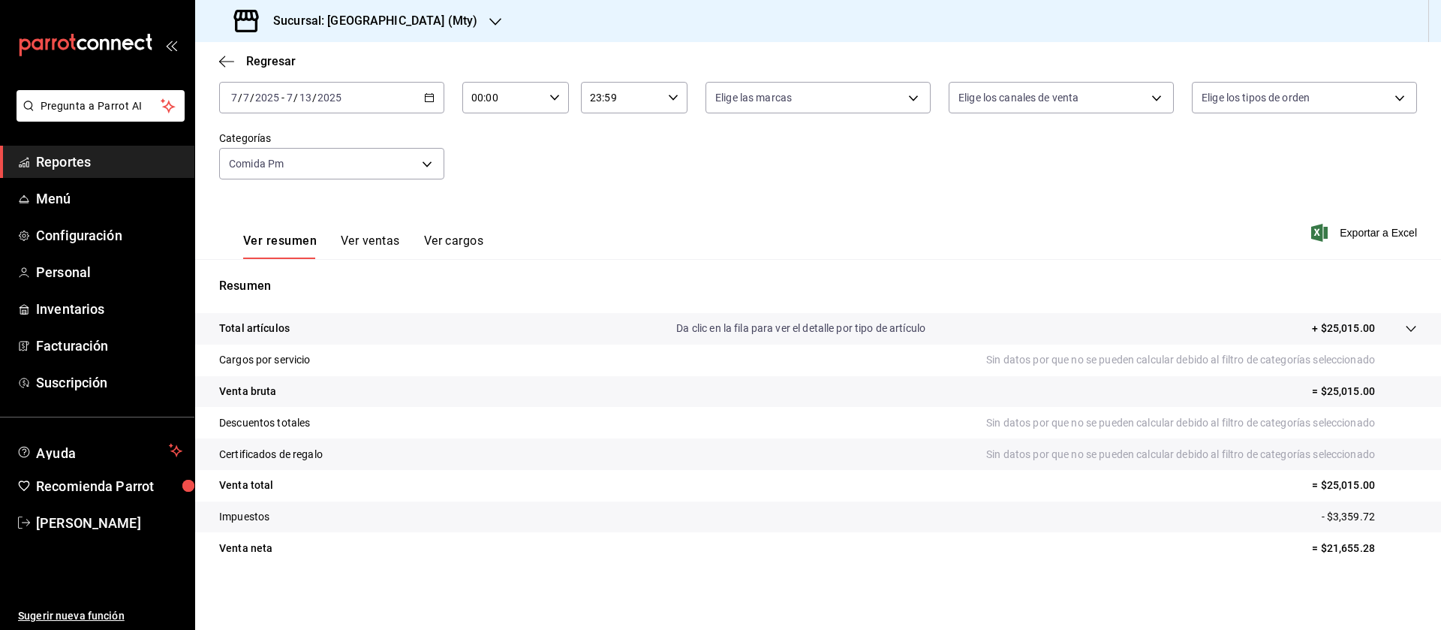
click at [413, 111] on div "[DATE] [DATE] - [DATE] [DATE]" at bounding box center [331, 98] width 225 height 32
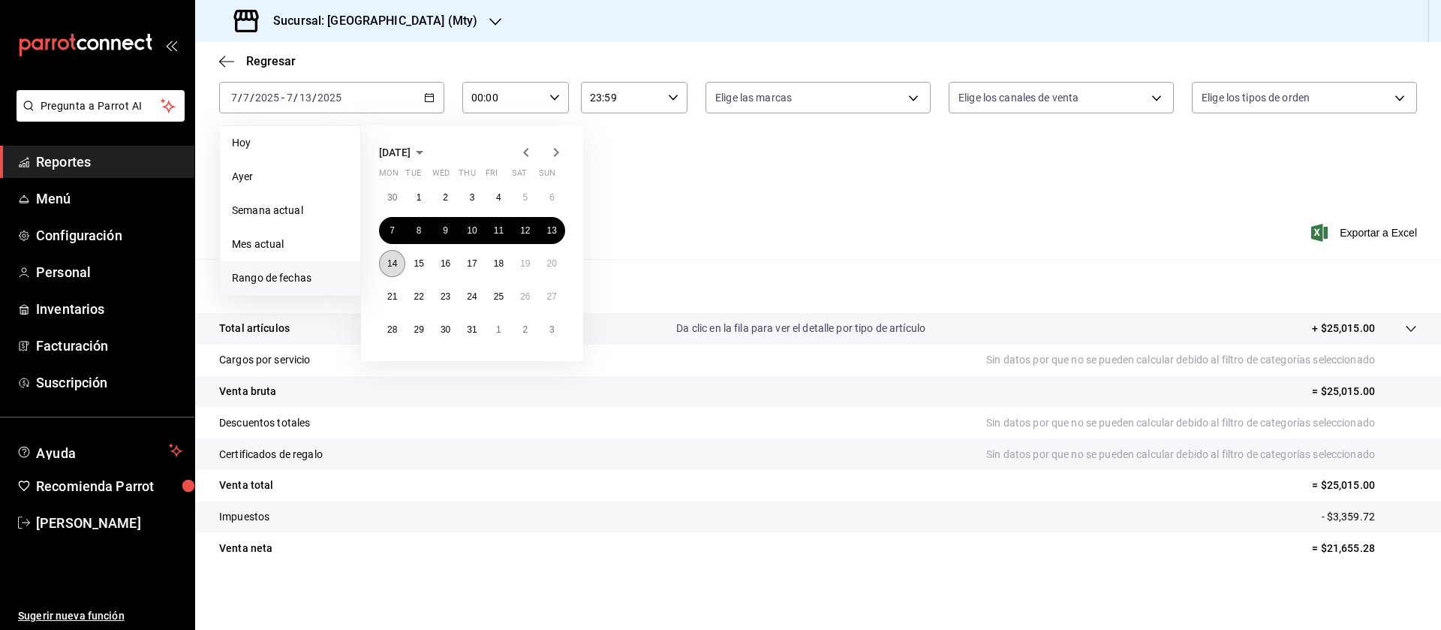
click at [391, 258] on abbr "14" at bounding box center [392, 263] width 10 height 11
click at [549, 254] on button "20" at bounding box center [552, 263] width 26 height 27
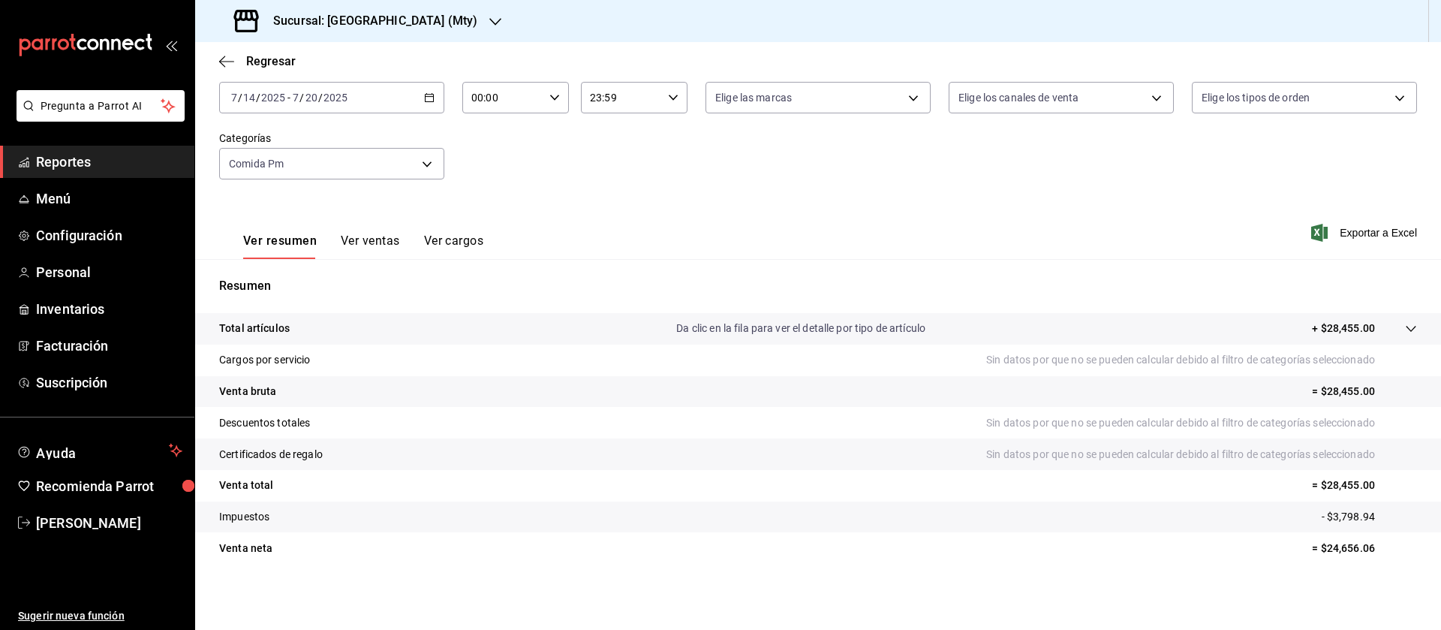
click at [408, 86] on div "[DATE] [DATE] - [DATE] [DATE]" at bounding box center [331, 98] width 225 height 32
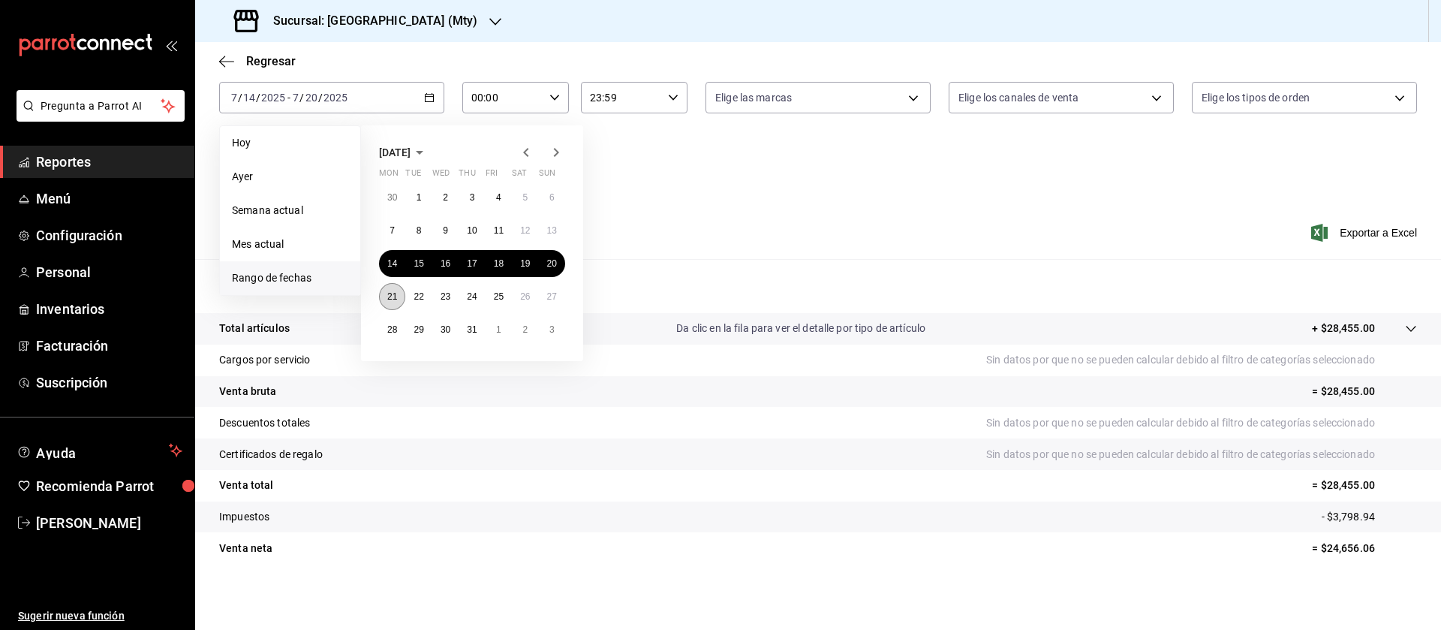
click at [391, 294] on abbr "21" at bounding box center [392, 296] width 10 height 11
click at [548, 304] on button "27" at bounding box center [552, 296] width 26 height 27
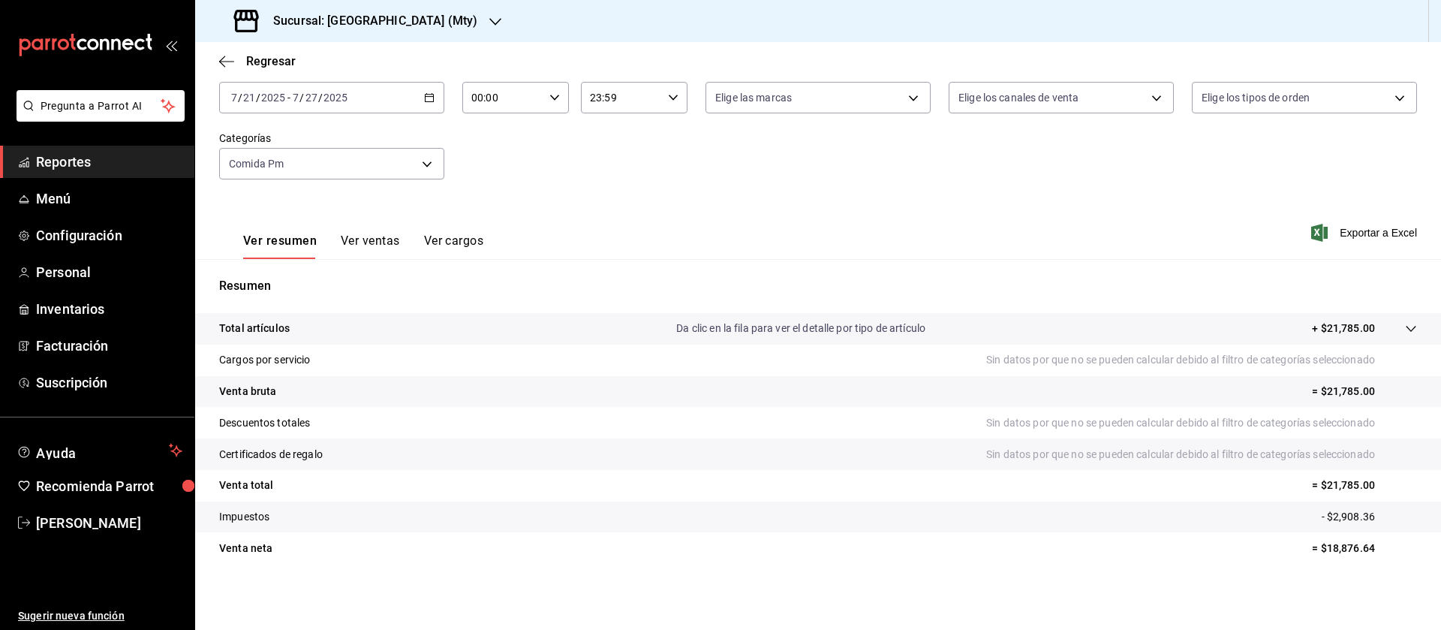
click at [423, 112] on div "[DATE] [DATE] - [DATE] [DATE]" at bounding box center [331, 98] width 225 height 32
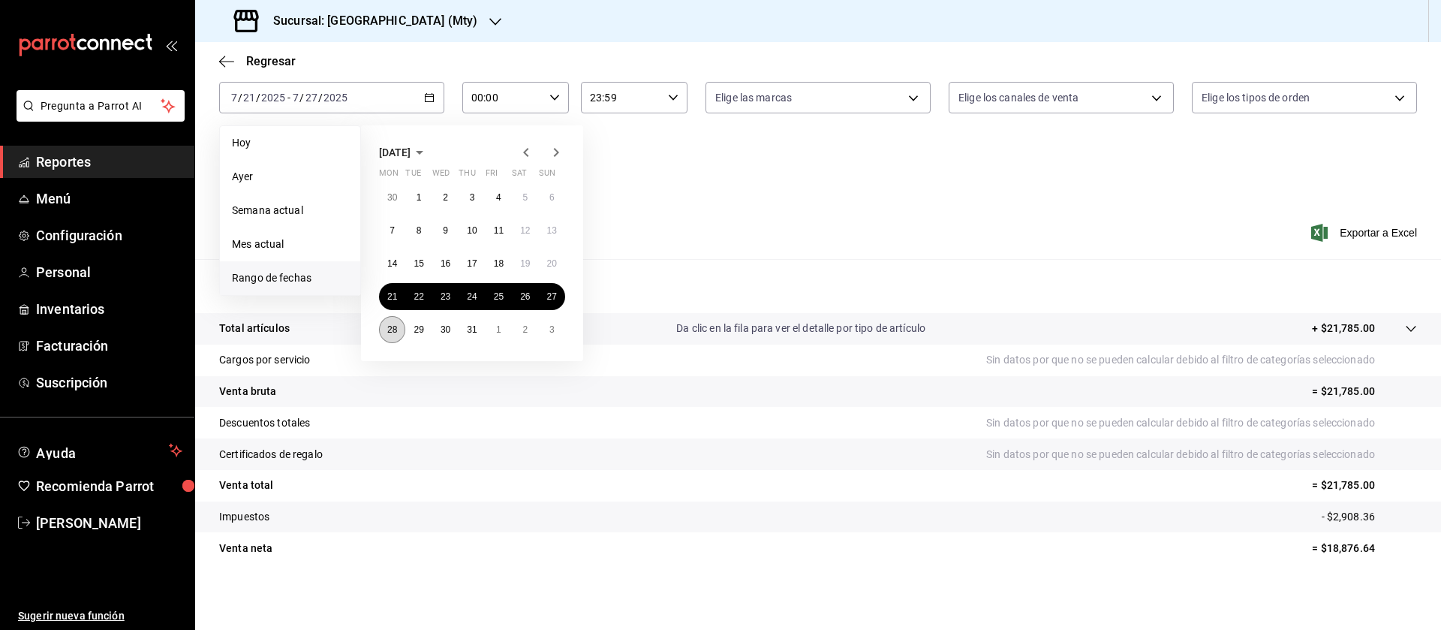
click at [394, 324] on abbr "28" at bounding box center [392, 329] width 10 height 11
click at [558, 328] on button "3" at bounding box center [552, 329] width 26 height 27
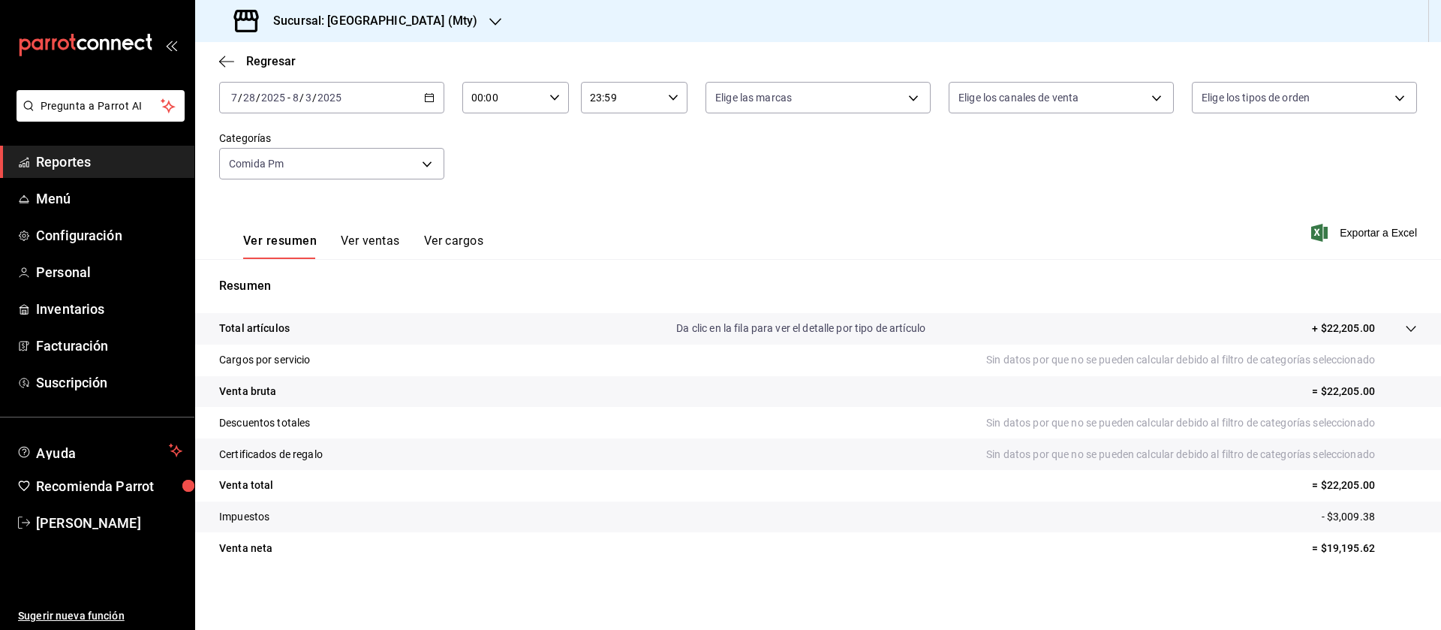
click at [387, 89] on div "[DATE] [DATE] - [DATE] [DATE]" at bounding box center [331, 98] width 225 height 32
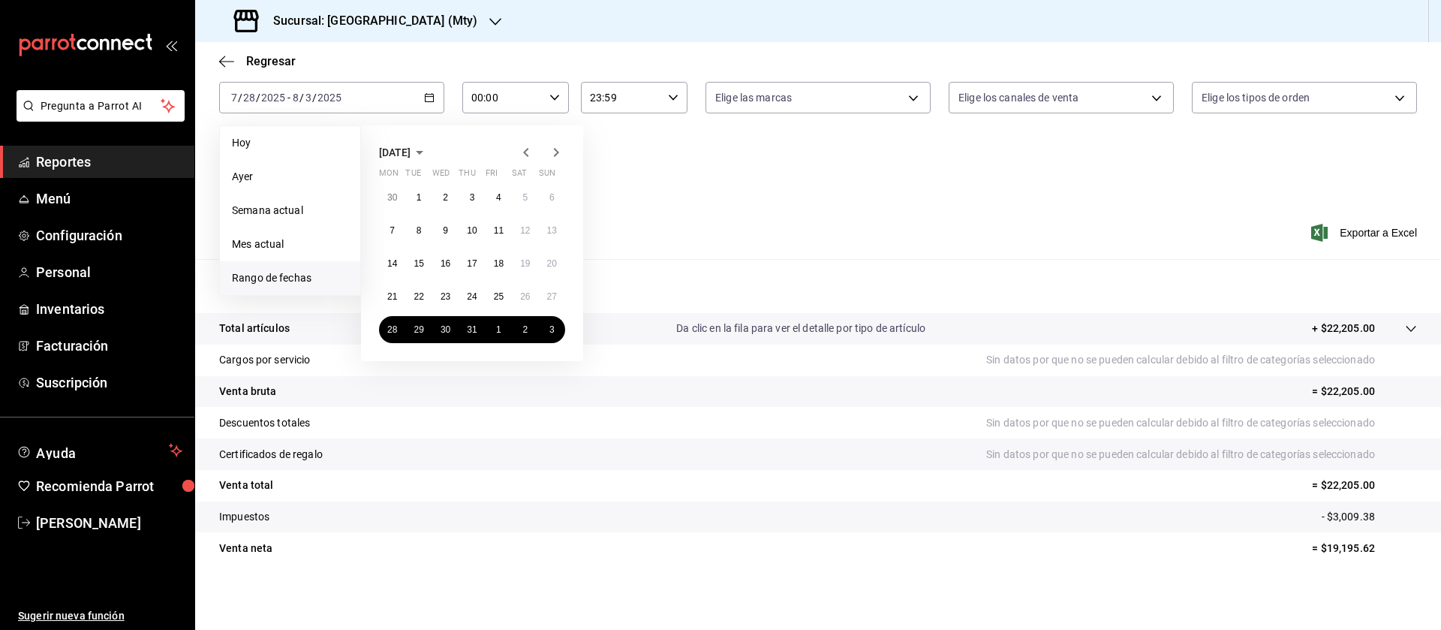
click at [558, 157] on icon "button" at bounding box center [556, 152] width 18 height 18
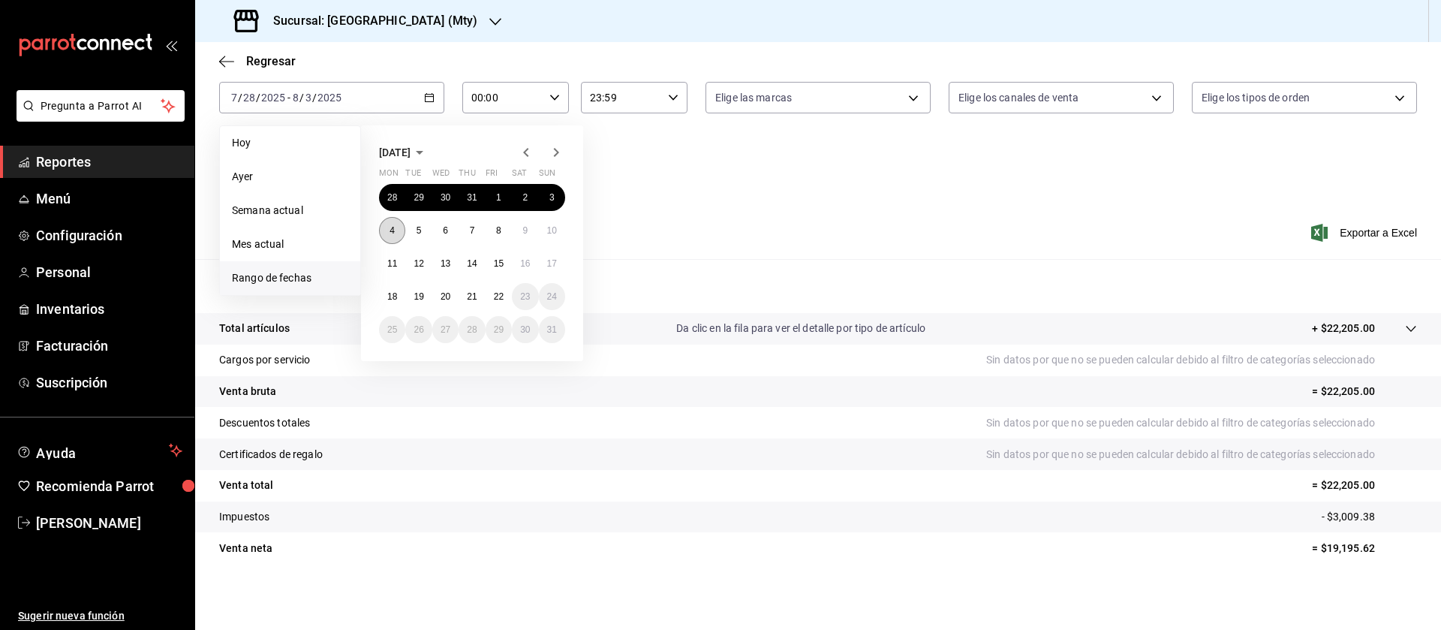
click at [388, 223] on button "4" at bounding box center [392, 230] width 26 height 27
click at [558, 226] on button "10" at bounding box center [552, 230] width 26 height 27
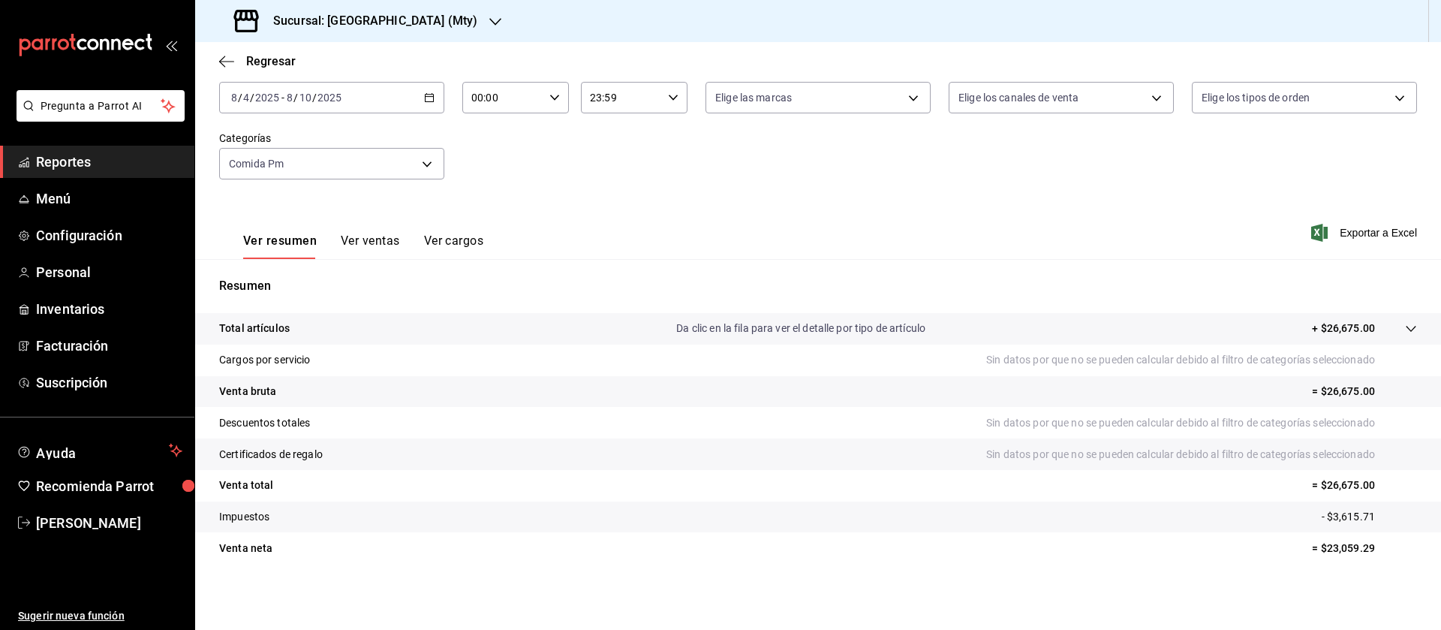
click at [413, 109] on div "[DATE] [DATE] - [DATE] [DATE]" at bounding box center [331, 98] width 225 height 32
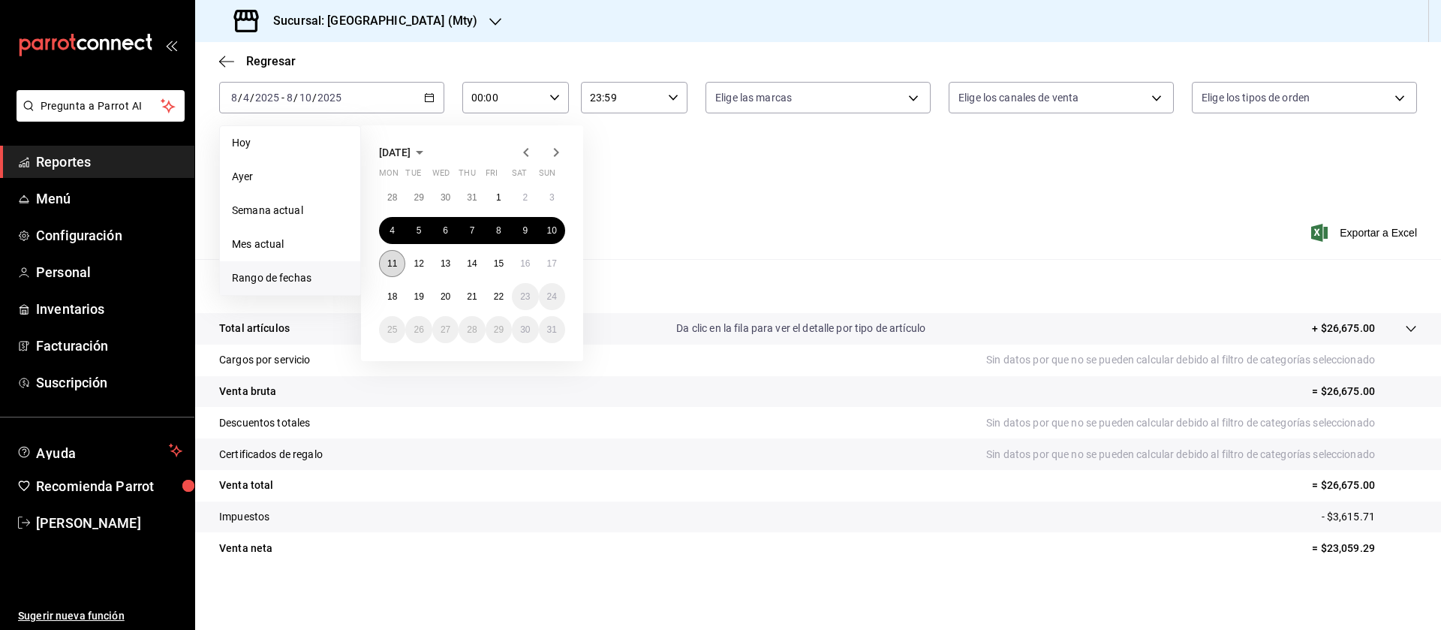
click at [378, 261] on div "[DATE] Mon Tue Wed Thu Fri Sat Sun 28 29 30 31 1 2 3 4 5 6 7 8 9 10 11 12 13 14…" at bounding box center [472, 243] width 222 height 236
click at [399, 268] on button "11" at bounding box center [392, 263] width 26 height 27
click at [551, 258] on abbr "17" at bounding box center [552, 263] width 10 height 11
